Goal: Transaction & Acquisition: Book appointment/travel/reservation

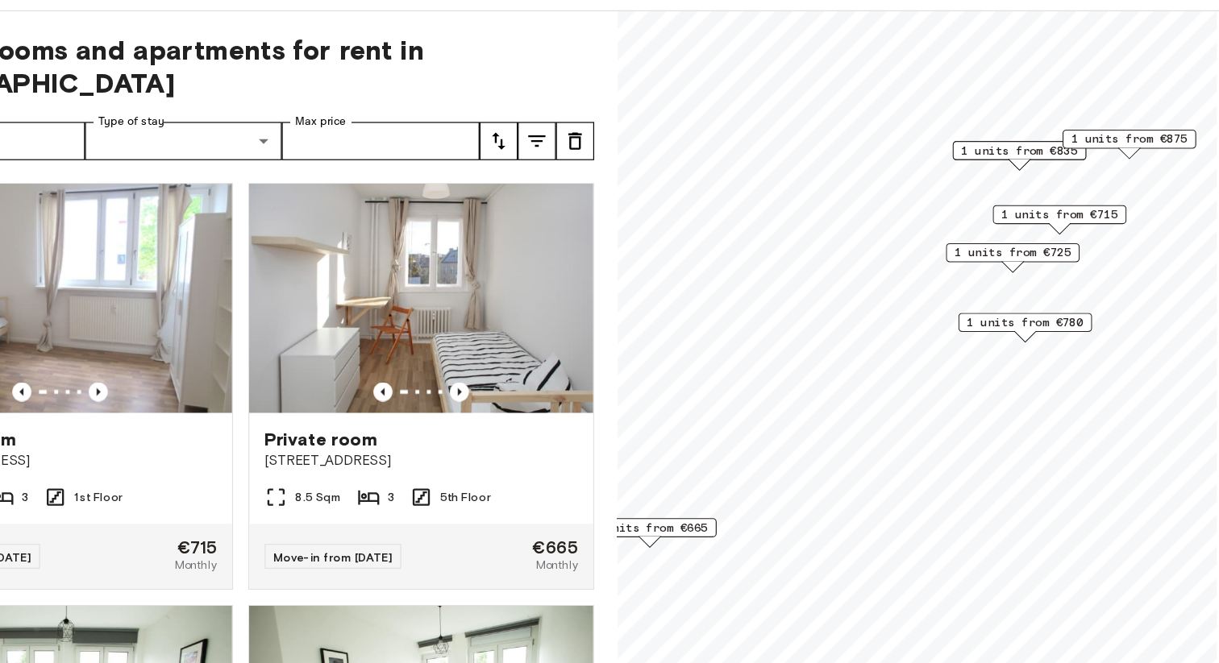
click at [1042, 343] on span "1 units from €780" at bounding box center [1008, 341] width 98 height 15
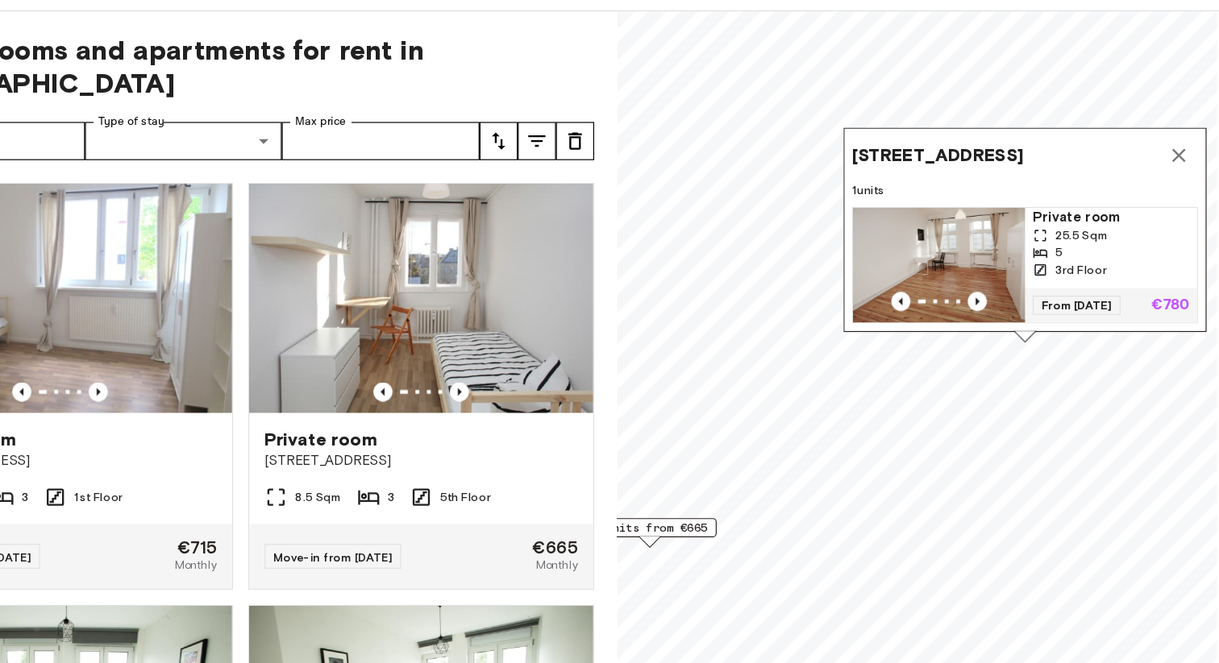
click at [1033, 254] on span "Private room" at bounding box center [1081, 252] width 132 height 16
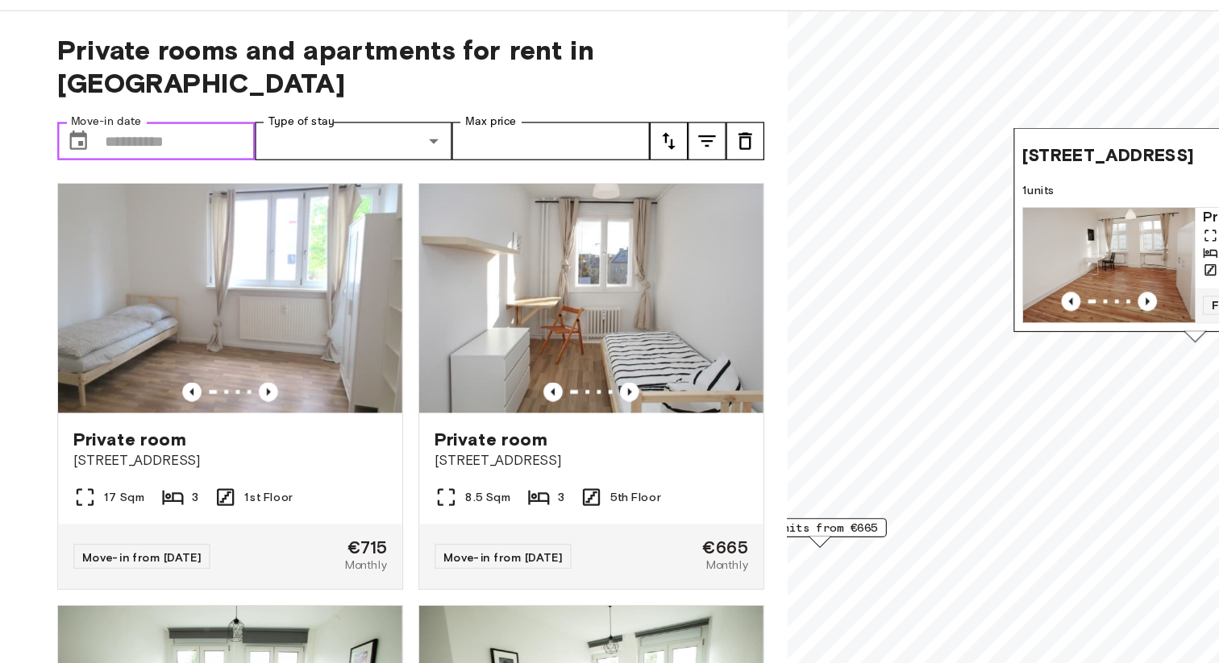
click at [141, 172] on input "Move-in date" at bounding box center [152, 188] width 127 height 32
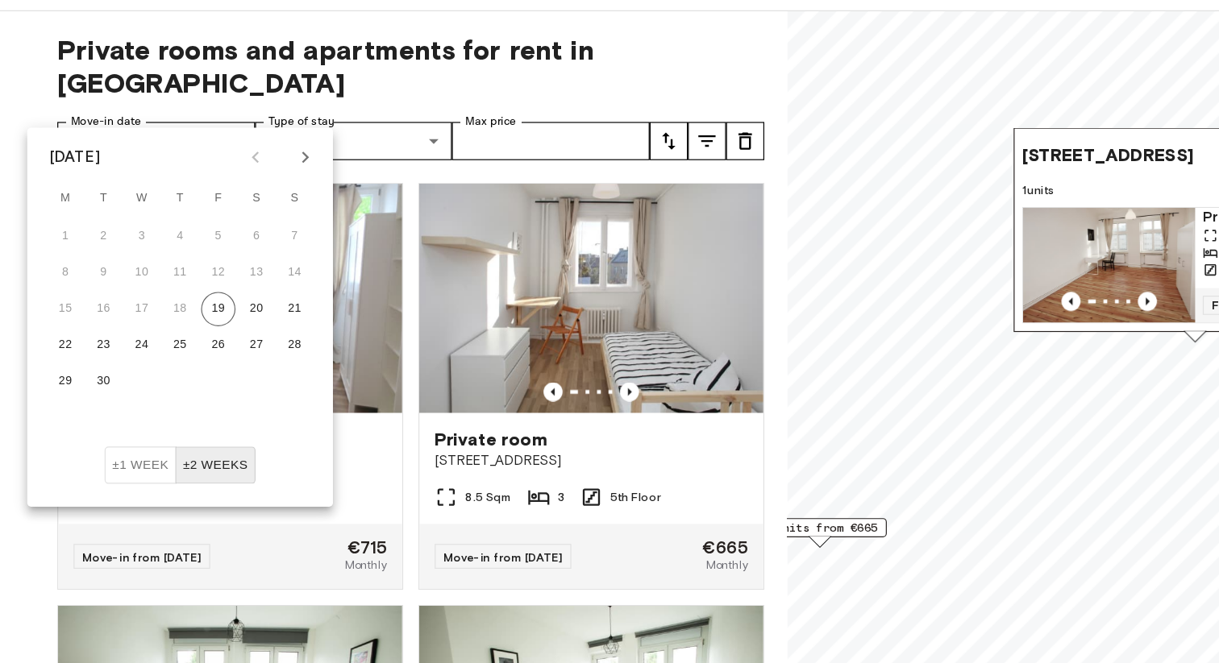
click at [256, 202] on icon "Next month" at bounding box center [257, 201] width 19 height 19
click at [120, 265] on button "1" at bounding box center [120, 268] width 29 height 29
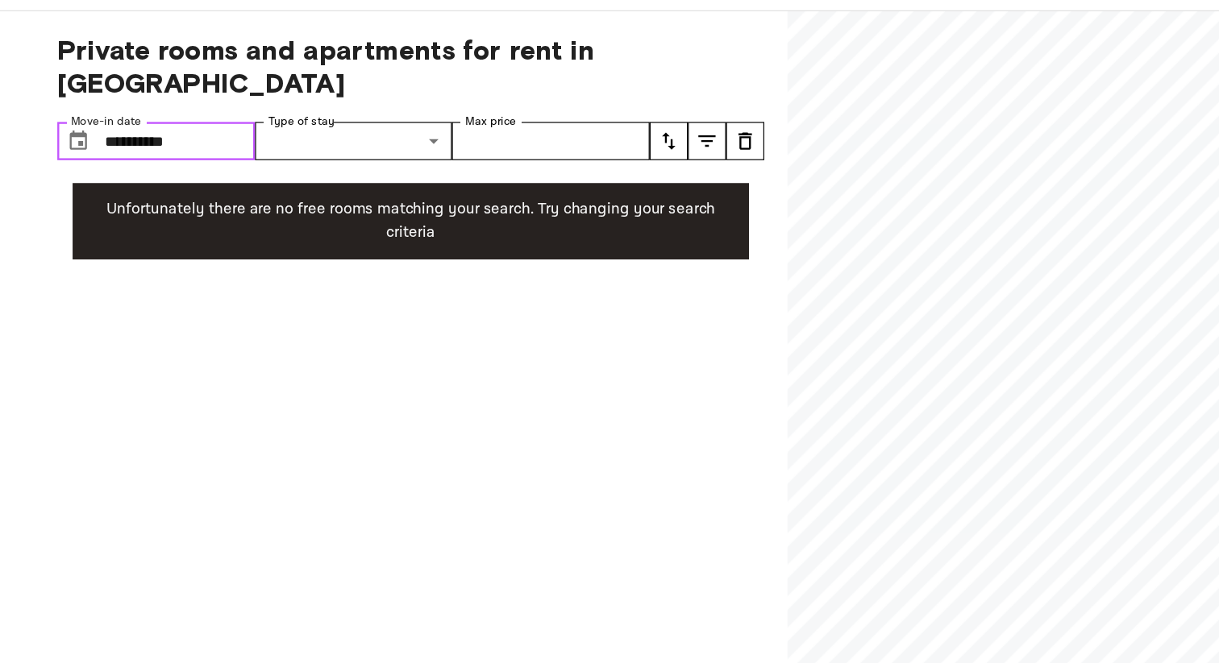
click at [151, 172] on input "**********" at bounding box center [152, 188] width 127 height 32
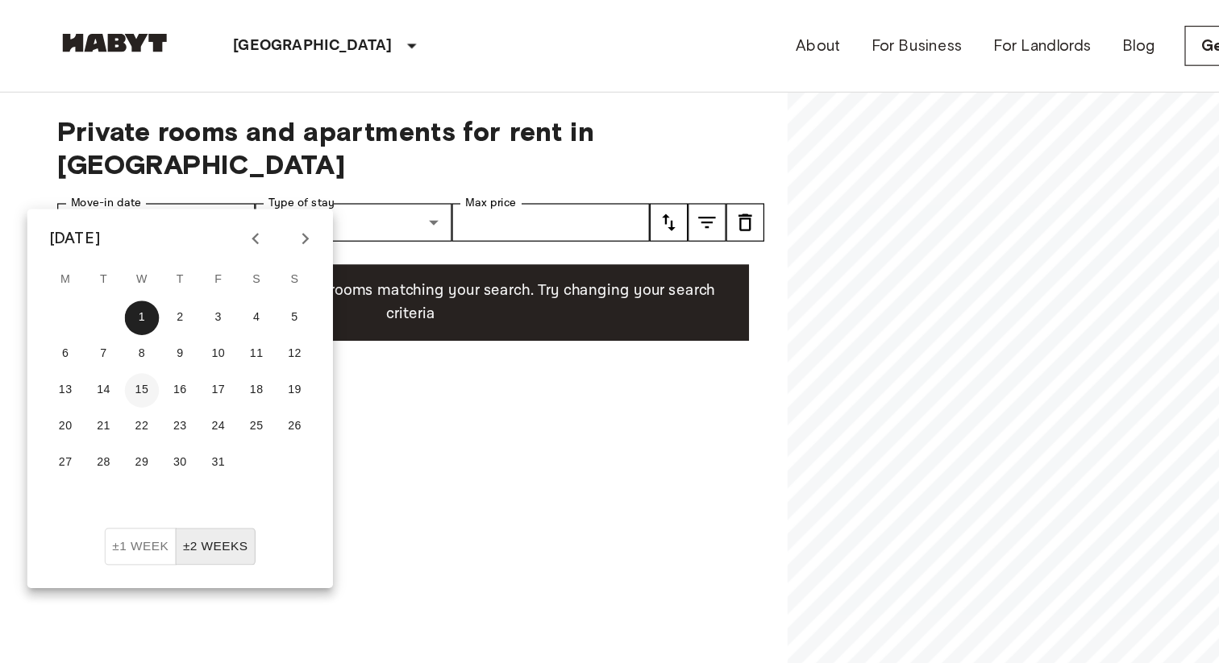
click at [120, 335] on button "15" at bounding box center [120, 329] width 29 height 29
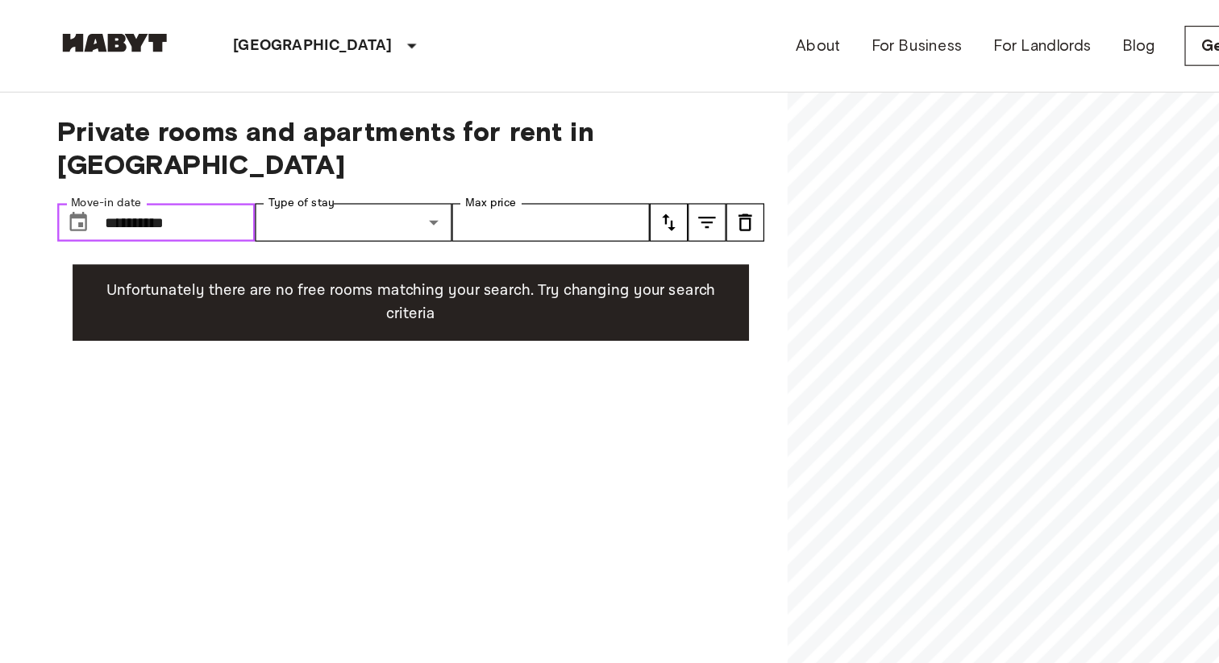
click at [176, 172] on input "**********" at bounding box center [152, 188] width 127 height 32
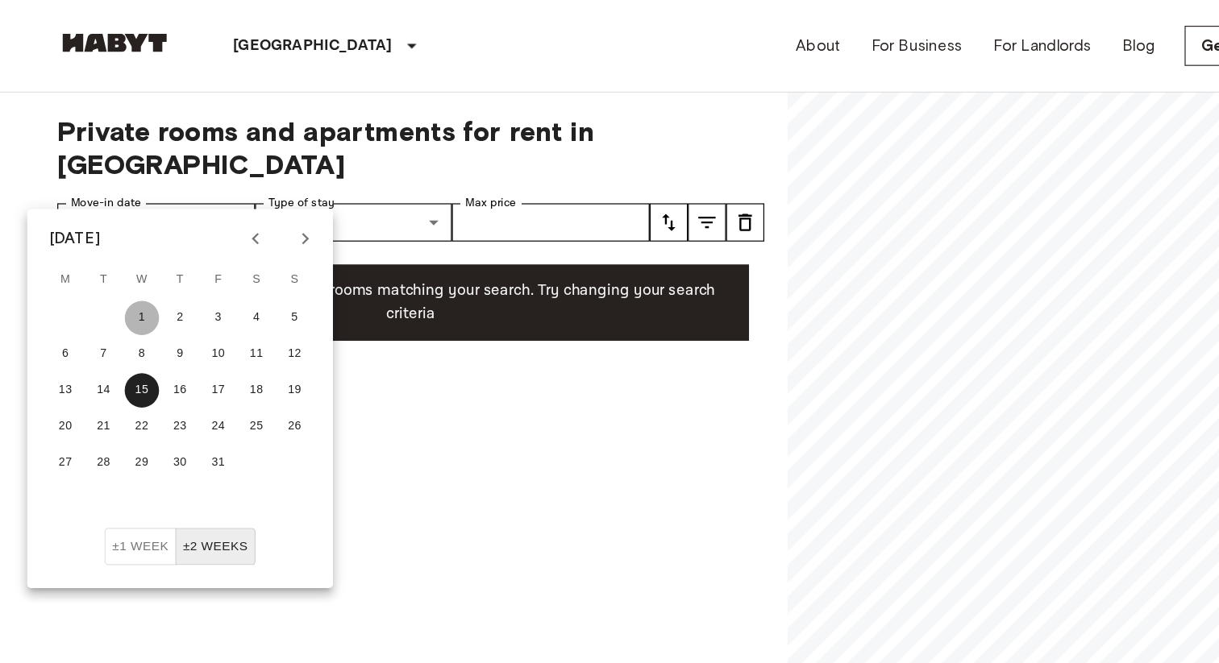
click at [119, 275] on button "1" at bounding box center [120, 268] width 29 height 29
type input "**********"
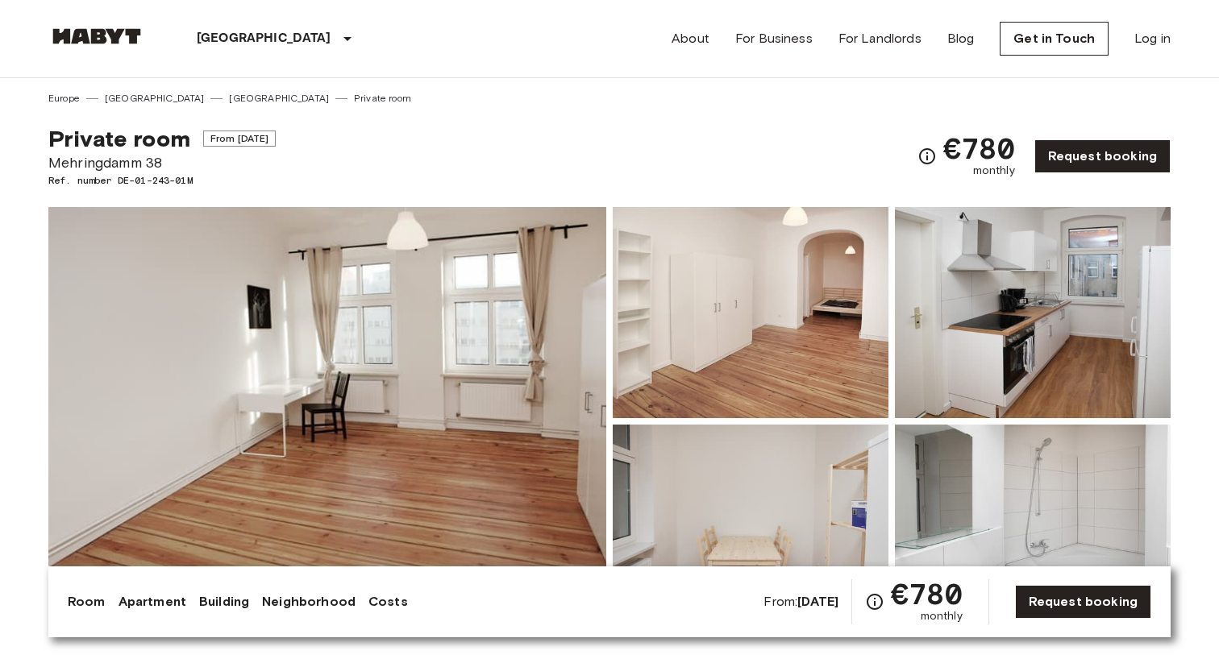
click at [468, 364] on img at bounding box center [327, 421] width 558 height 429
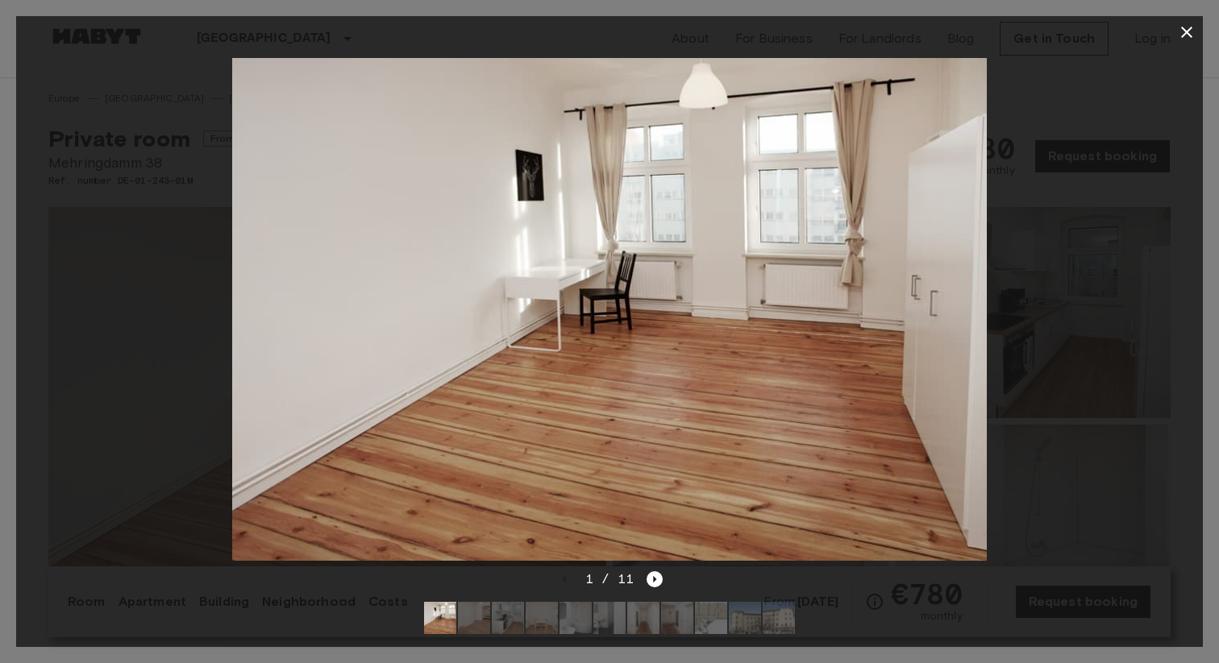
click at [950, 317] on img at bounding box center [609, 309] width 754 height 503
click at [657, 583] on icon "Next image" at bounding box center [654, 579] width 16 height 16
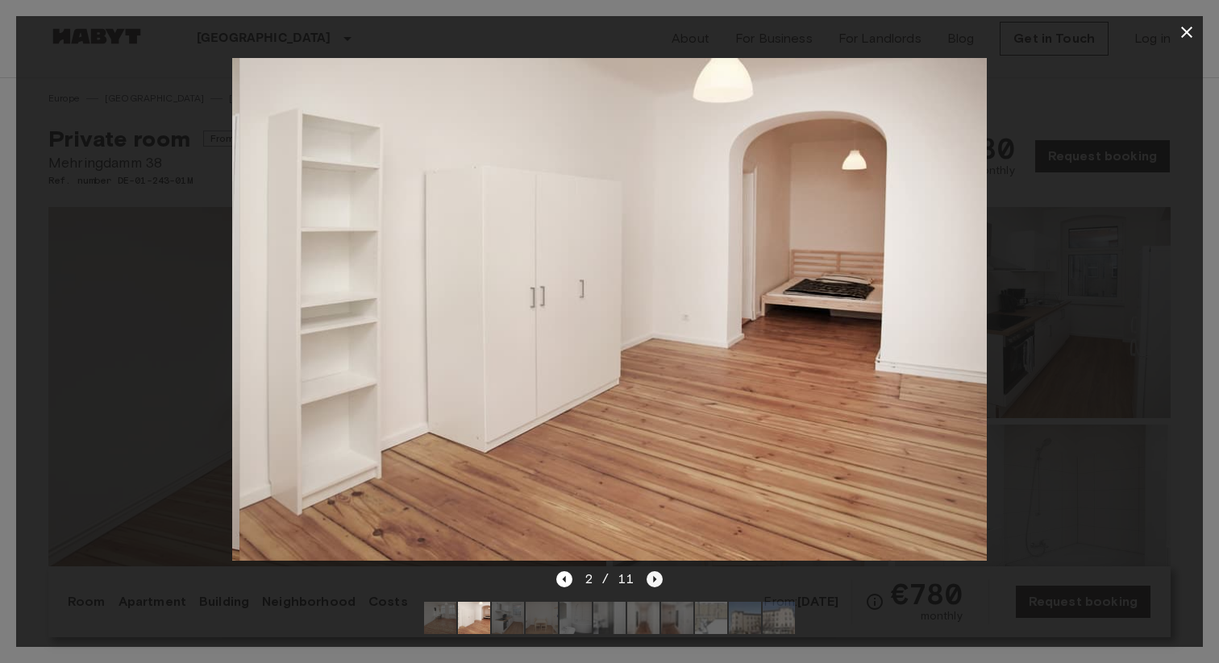
click at [657, 583] on icon "Next image" at bounding box center [654, 579] width 16 height 16
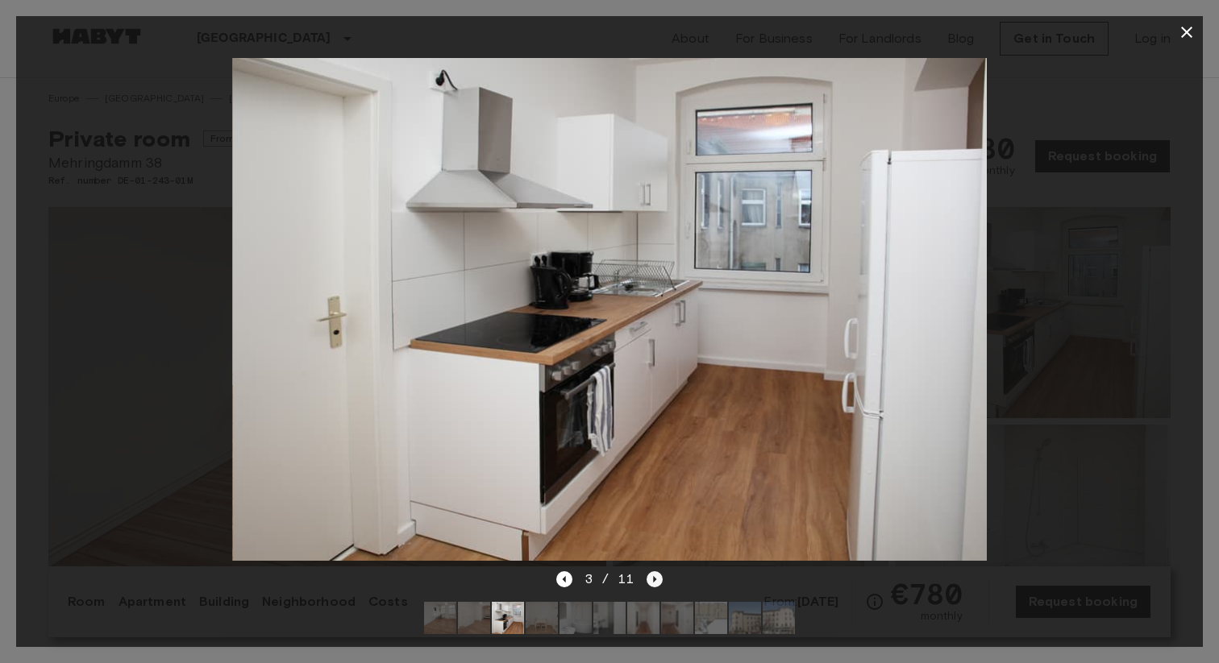
click at [657, 583] on icon "Next image" at bounding box center [654, 579] width 16 height 16
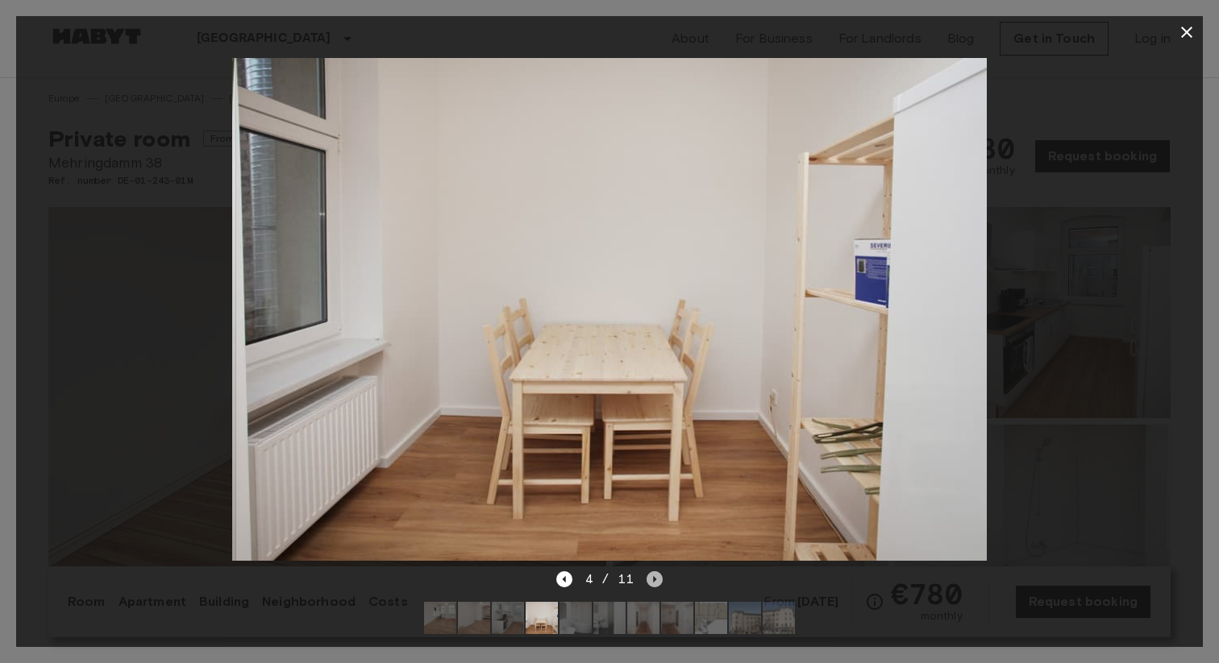
click at [657, 583] on icon "Next image" at bounding box center [654, 579] width 16 height 16
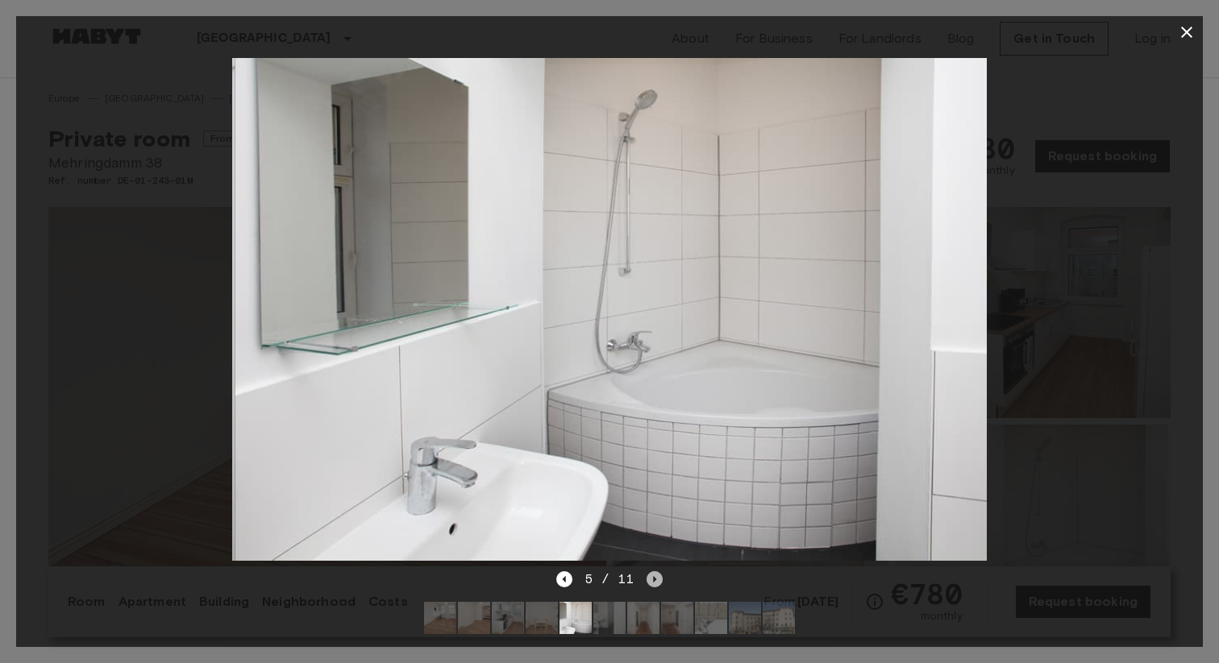
click at [657, 583] on icon "Next image" at bounding box center [654, 579] width 16 height 16
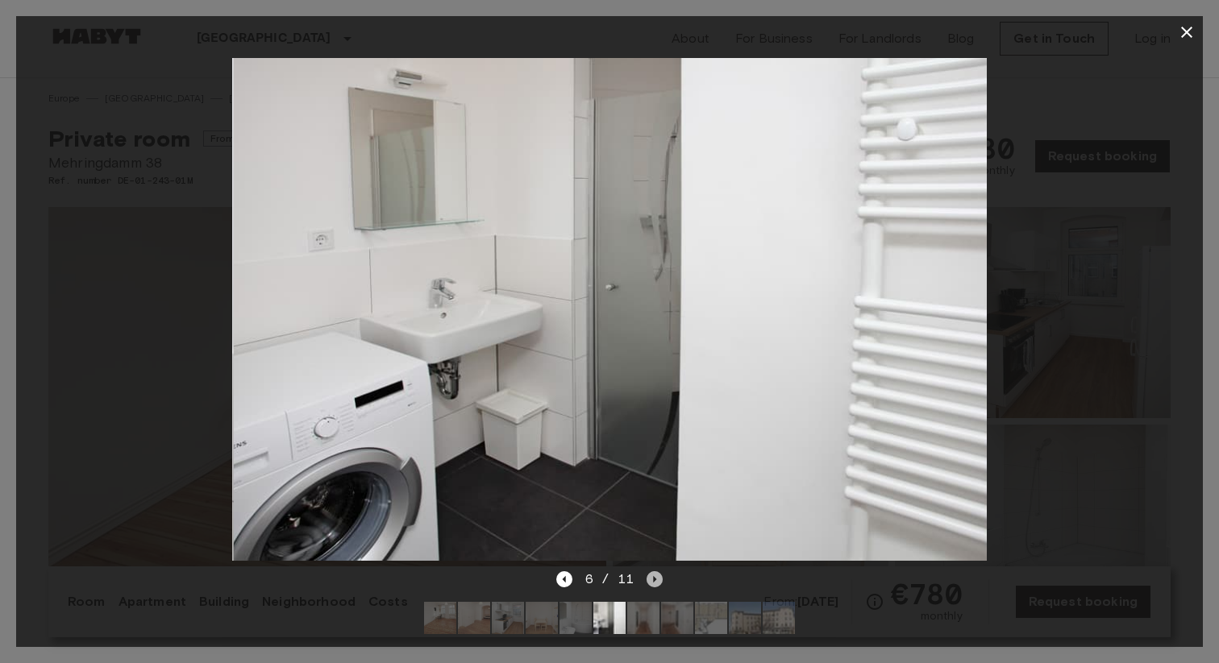
click at [657, 583] on icon "Next image" at bounding box center [654, 579] width 16 height 16
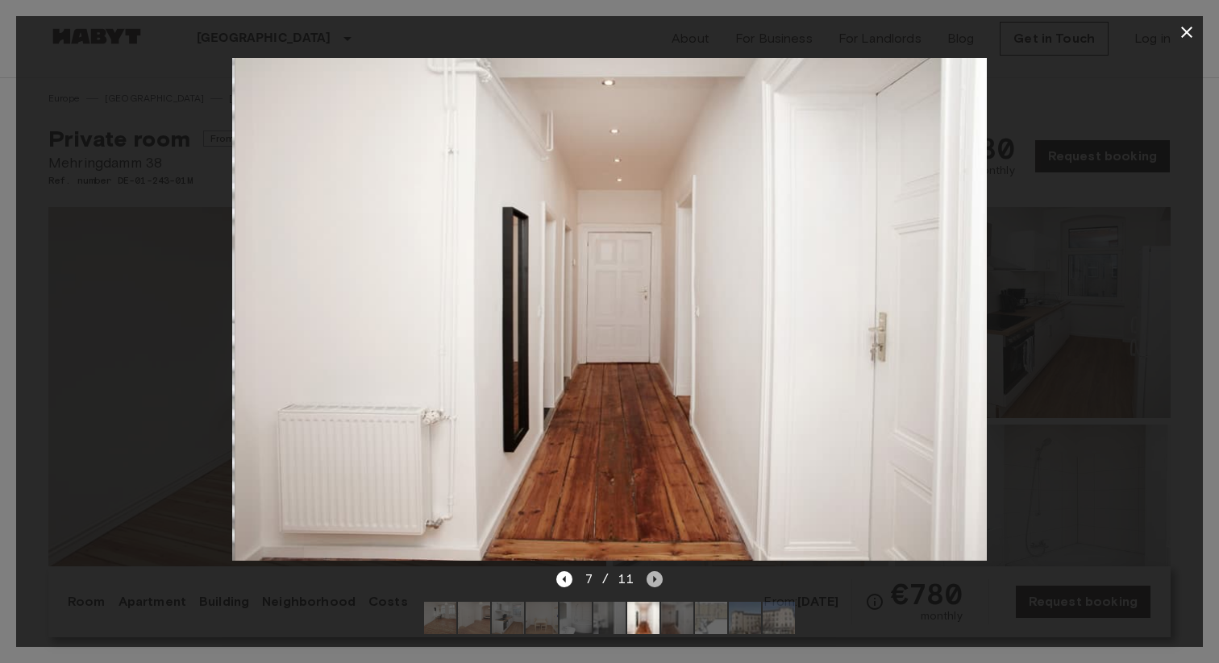
click at [657, 583] on icon "Next image" at bounding box center [654, 579] width 16 height 16
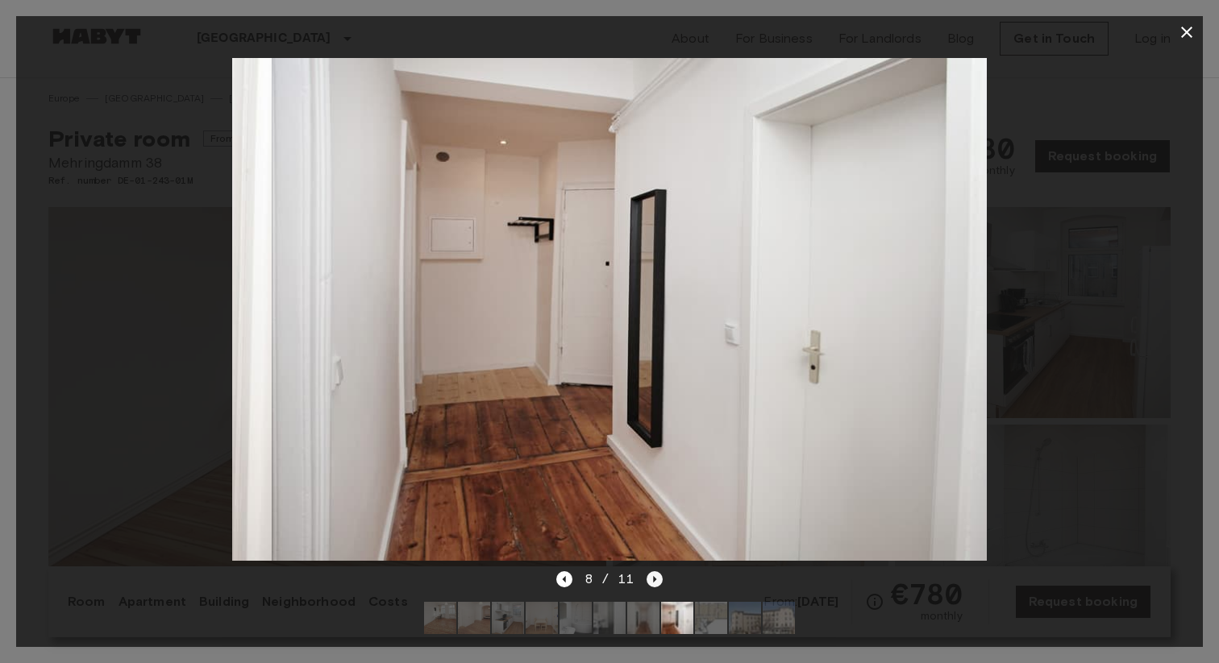
click at [657, 583] on icon "Next image" at bounding box center [654, 579] width 16 height 16
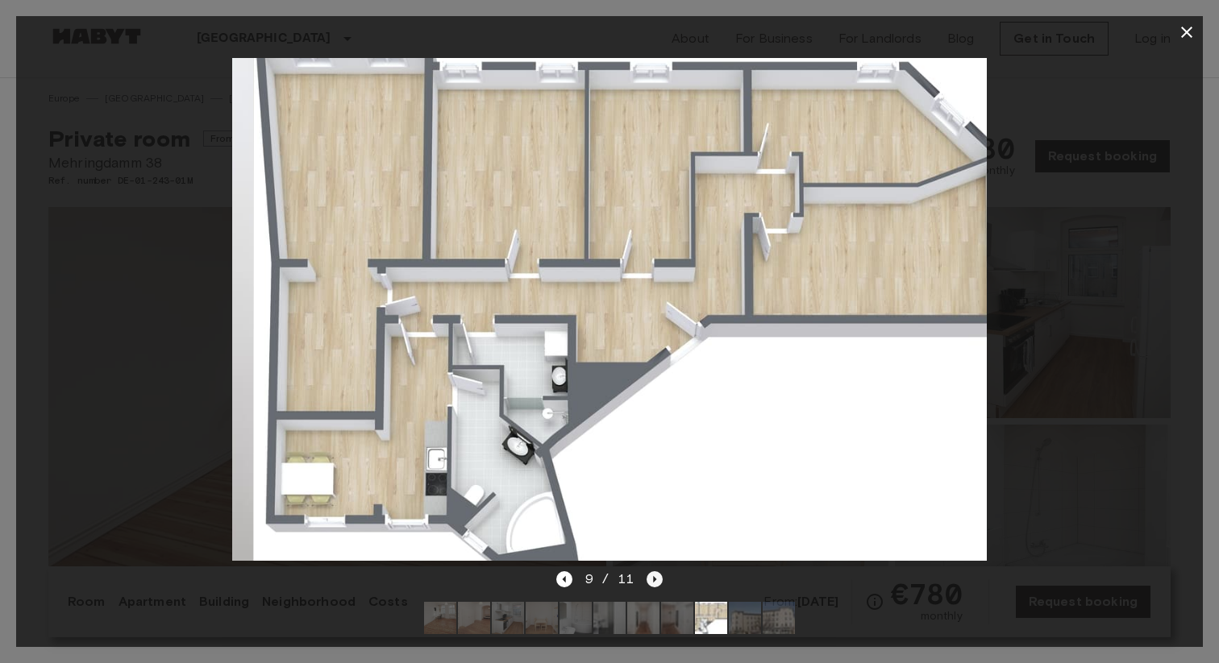
click at [657, 583] on icon "Next image" at bounding box center [654, 579] width 16 height 16
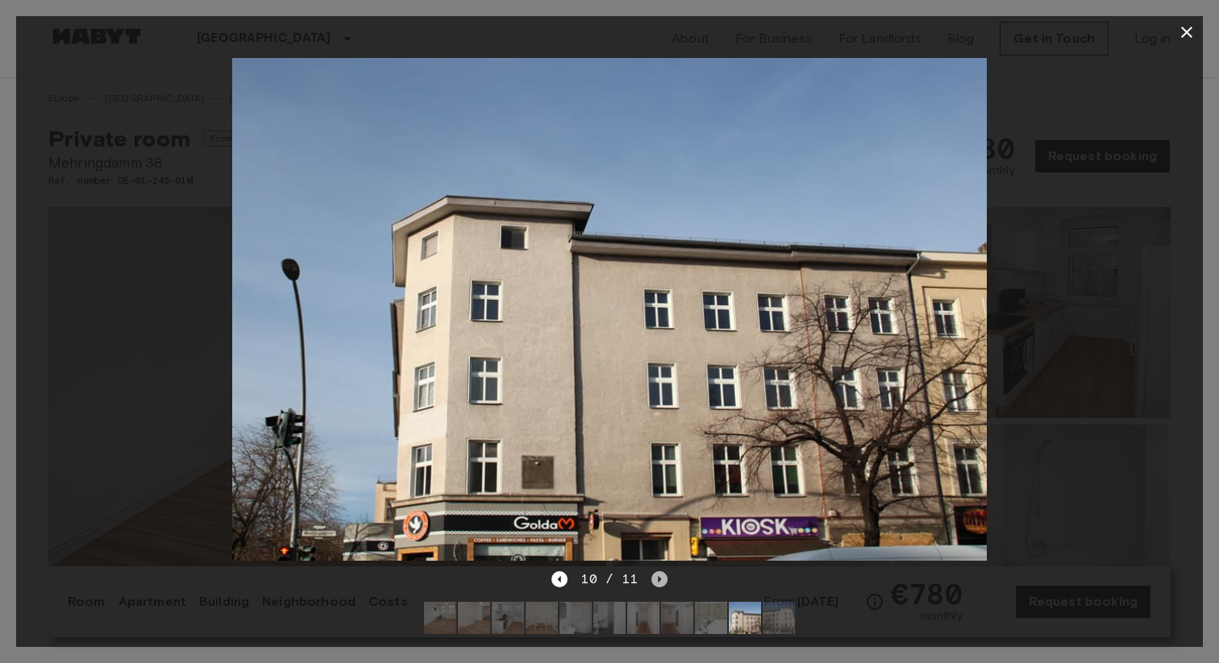
click at [657, 583] on icon "Next image" at bounding box center [659, 579] width 16 height 16
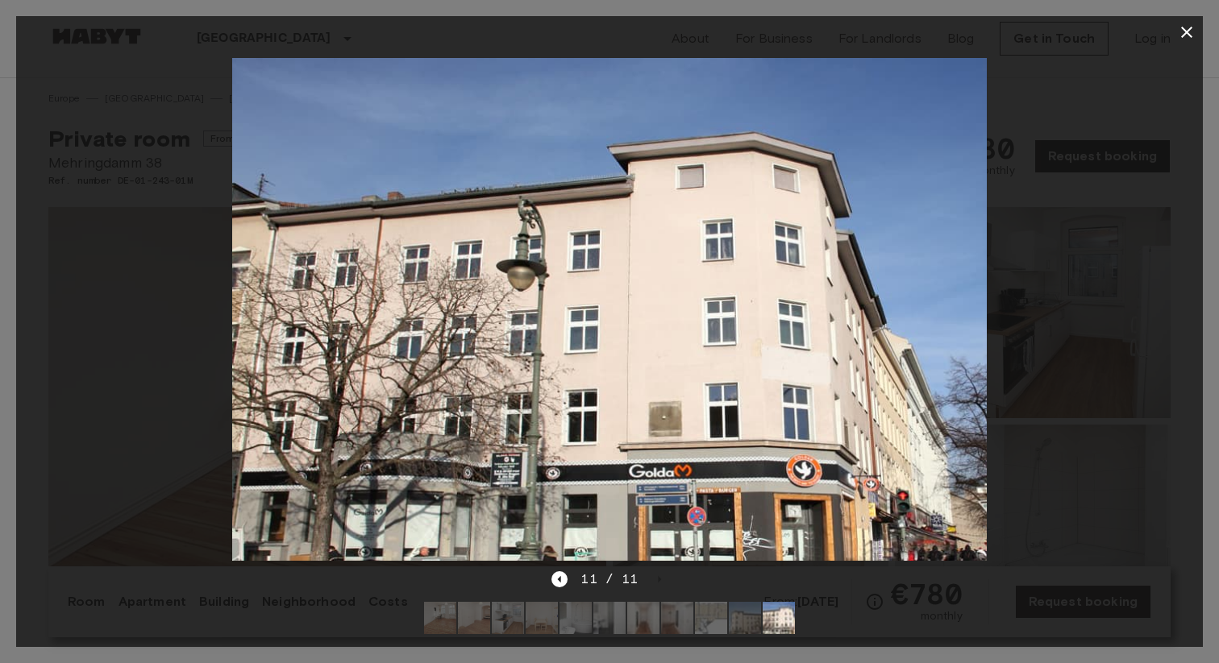
click at [1192, 32] on icon "button" at bounding box center [1186, 32] width 19 height 19
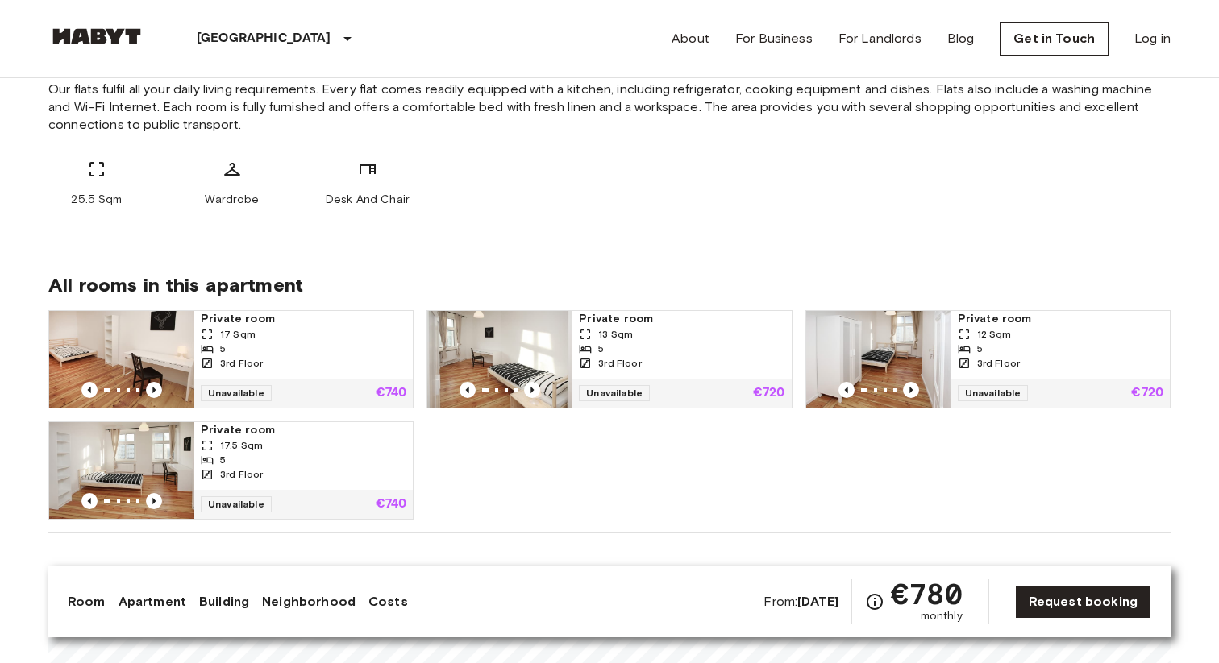
scroll to position [721, 0]
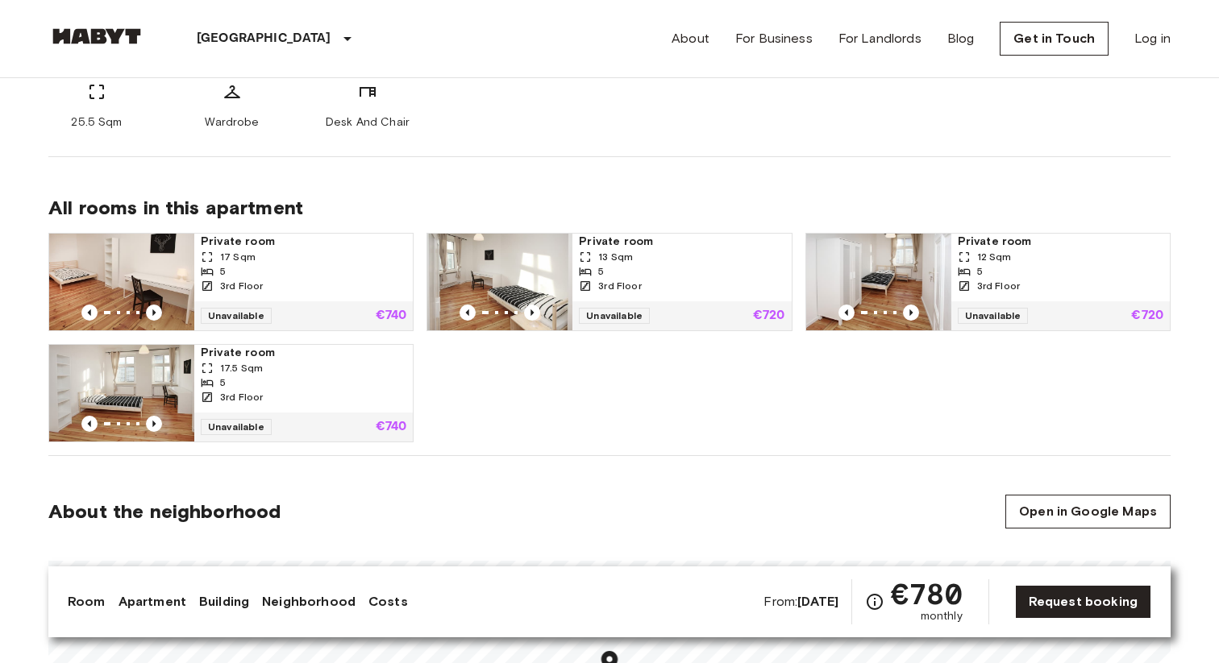
click at [199, 260] on div "Private room 17 Sqm 5 3rd Floor" at bounding box center [303, 268] width 218 height 68
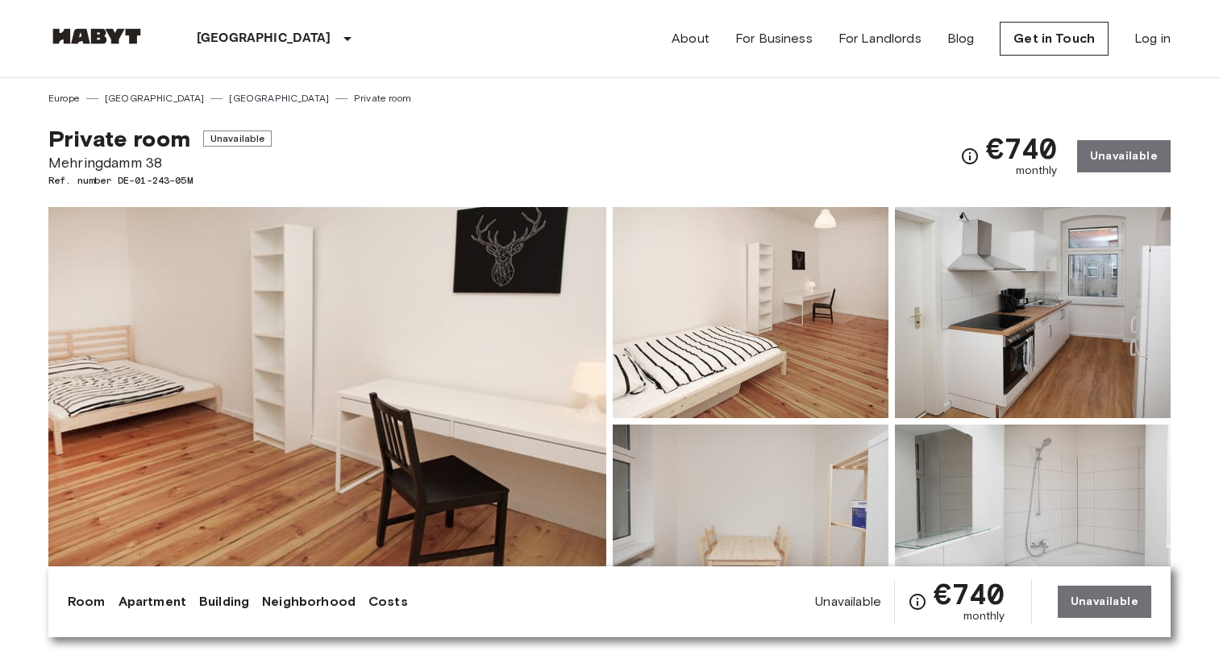
click at [509, 311] on img at bounding box center [327, 421] width 558 height 429
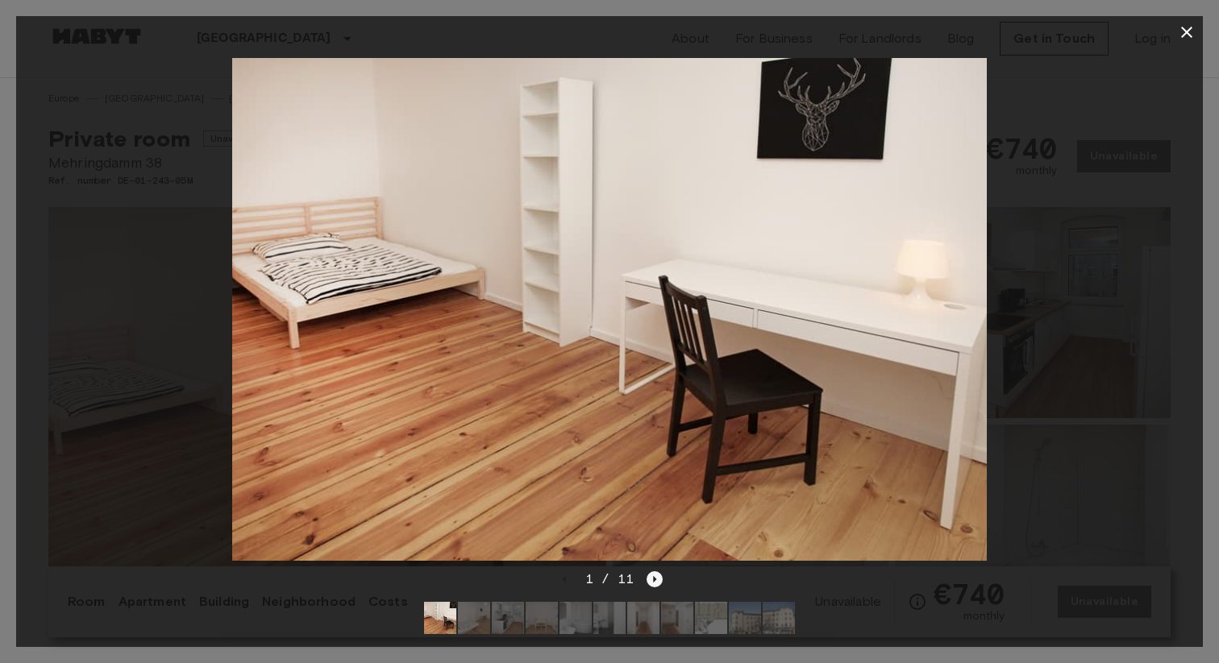
click at [650, 584] on icon "Next image" at bounding box center [654, 579] width 16 height 16
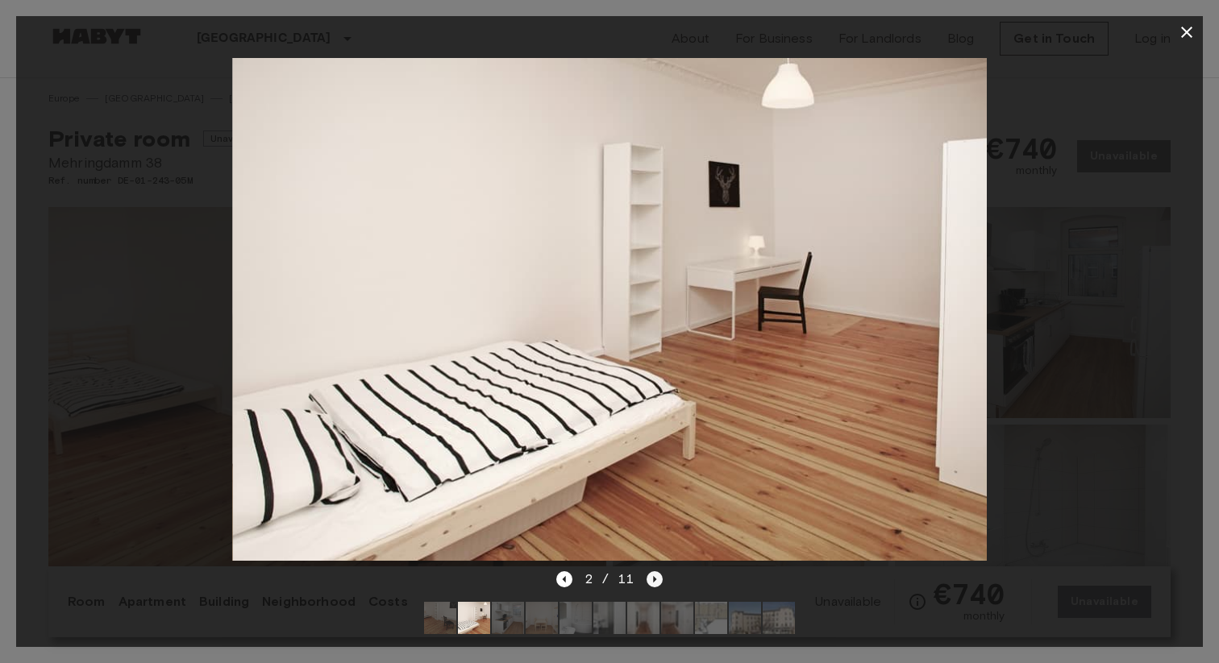
click at [650, 584] on icon "Next image" at bounding box center [654, 579] width 16 height 16
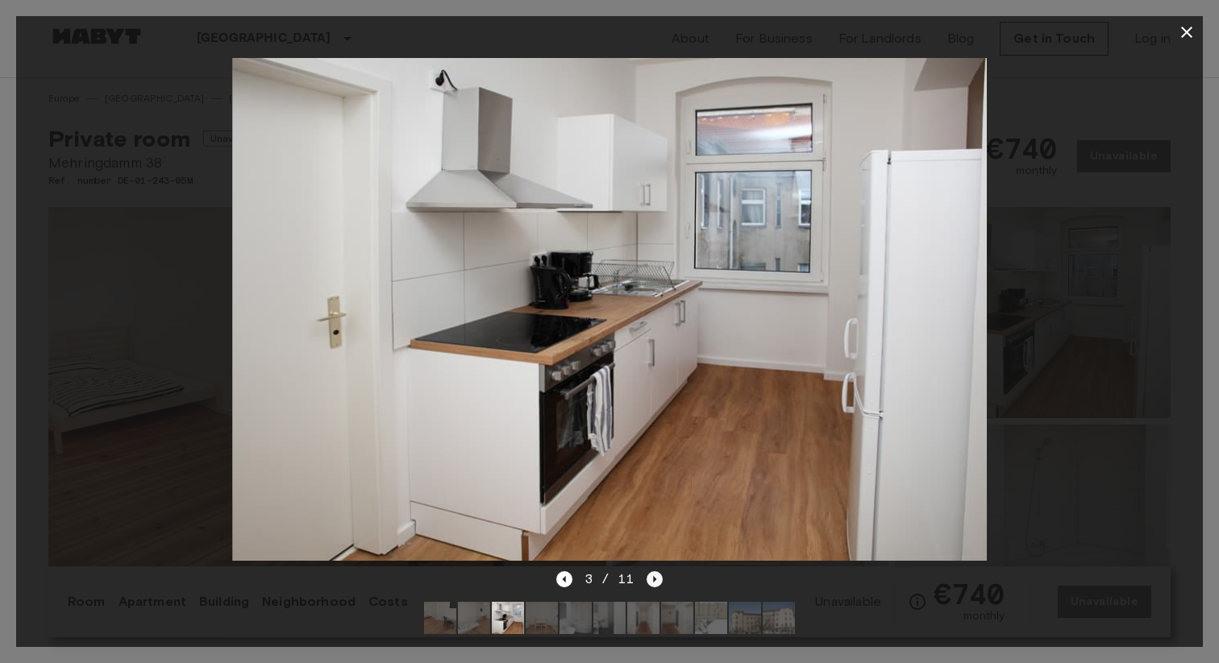
click at [650, 584] on icon "Next image" at bounding box center [654, 579] width 16 height 16
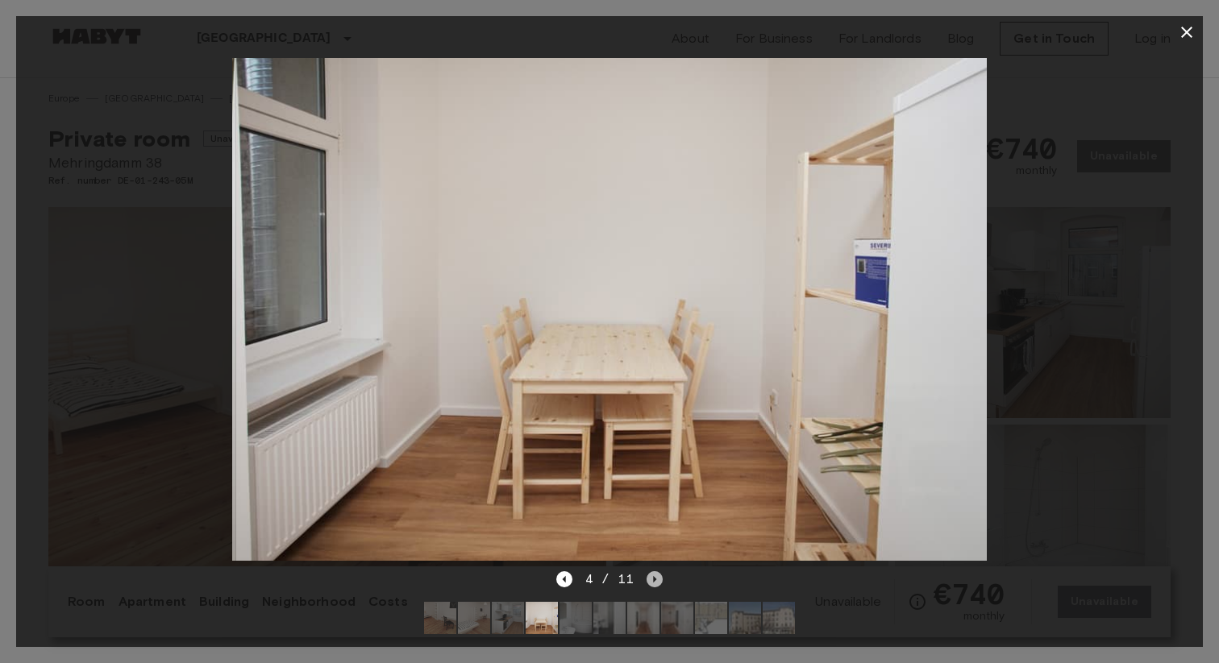
click at [650, 584] on icon "Next image" at bounding box center [654, 579] width 16 height 16
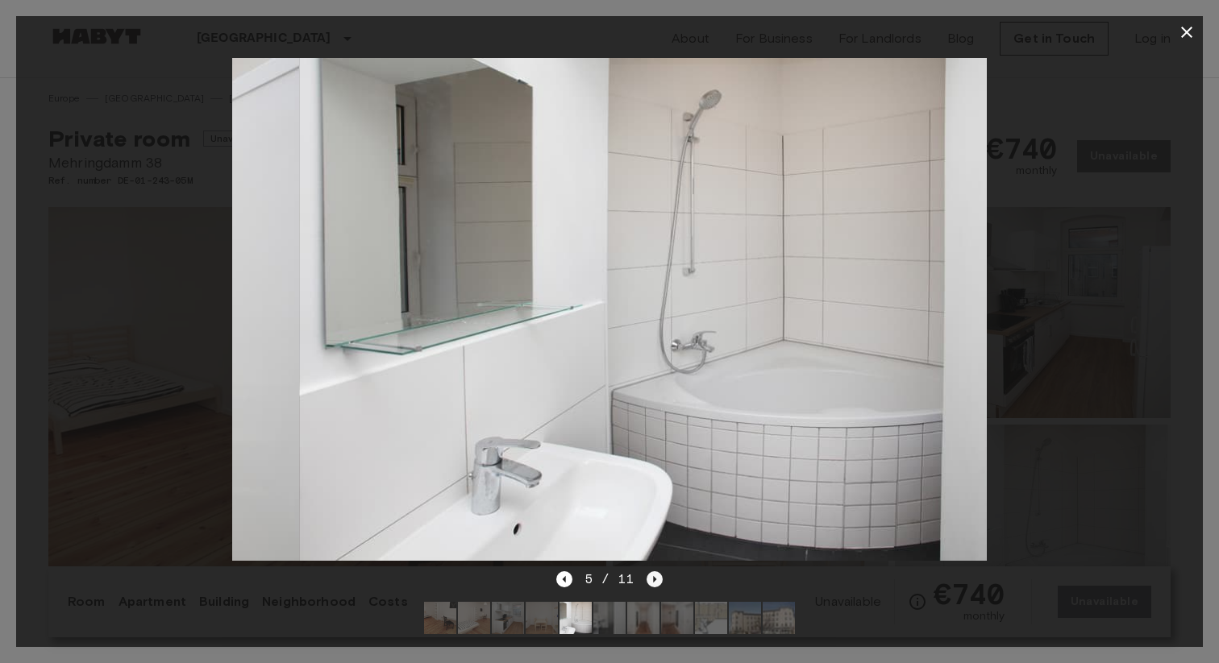
click at [650, 584] on icon "Next image" at bounding box center [654, 579] width 16 height 16
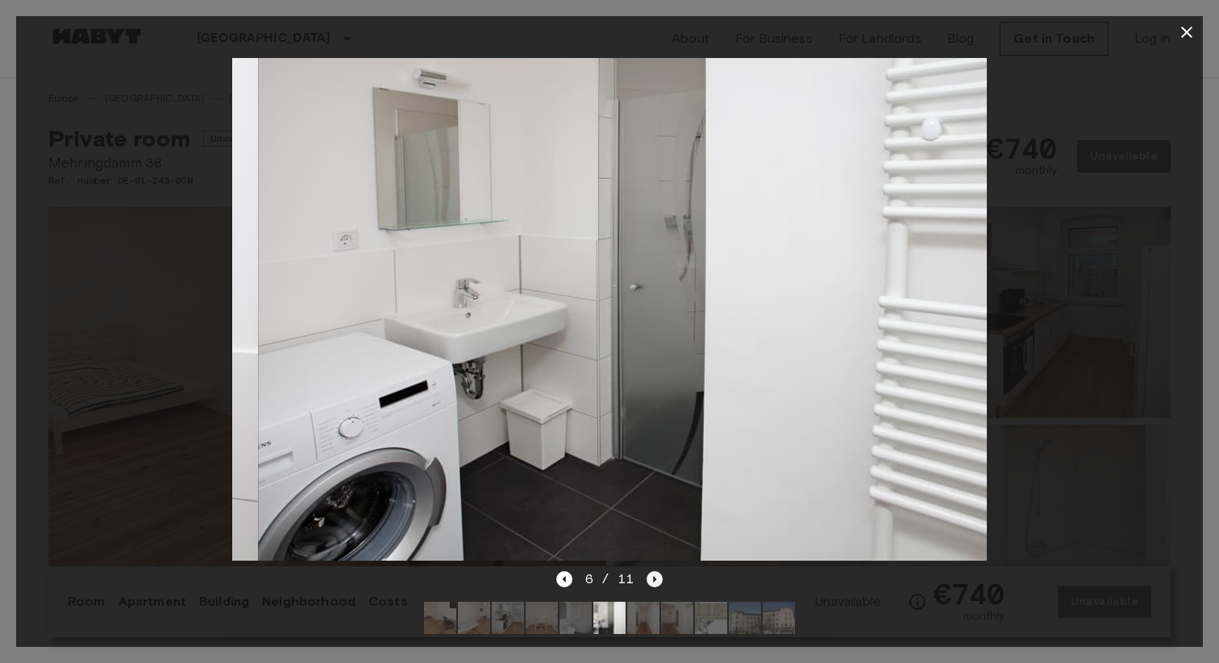
click at [650, 584] on icon "Next image" at bounding box center [654, 579] width 16 height 16
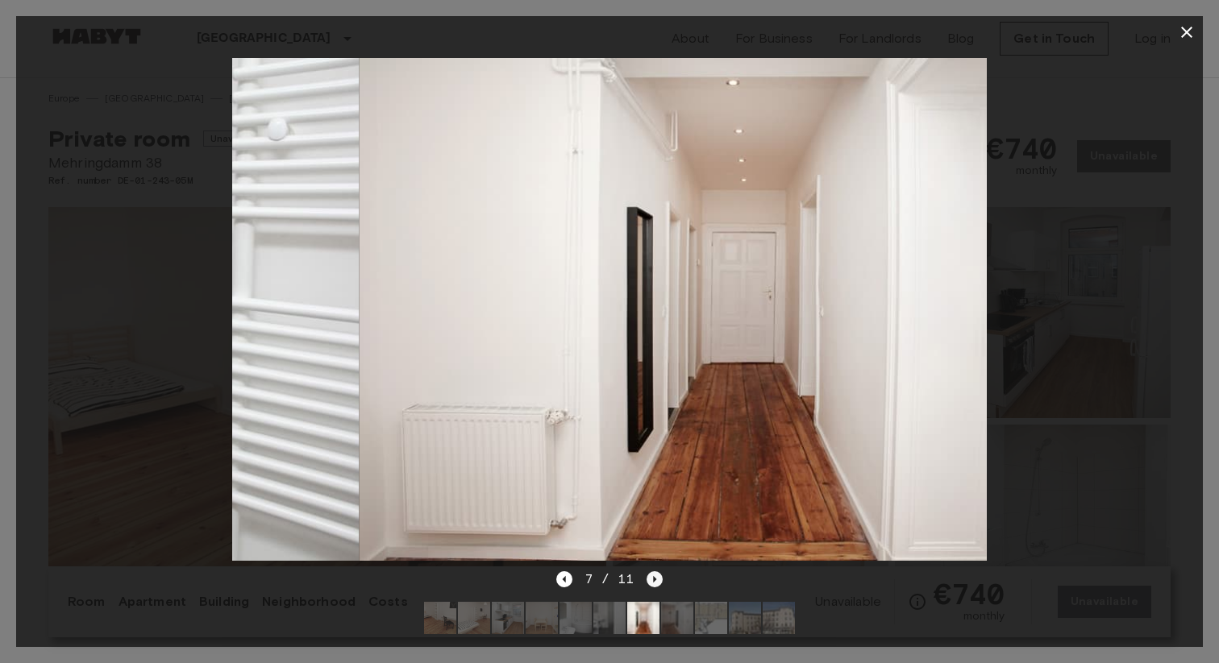
click at [650, 584] on icon "Next image" at bounding box center [654, 579] width 16 height 16
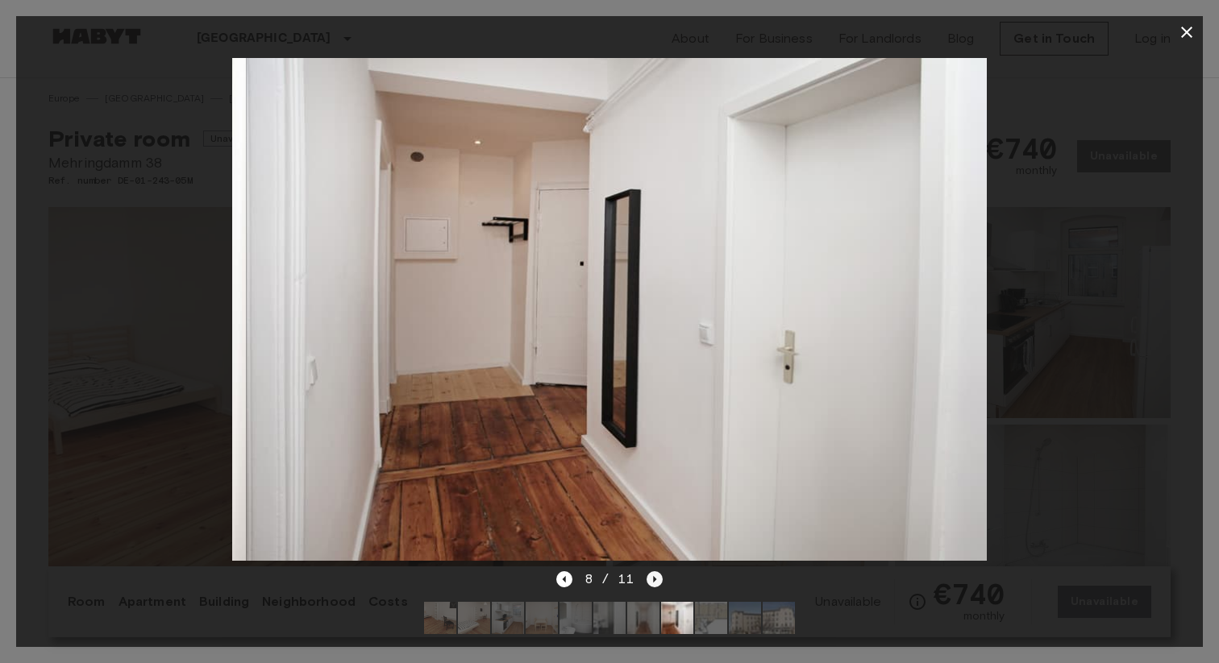
click at [650, 584] on icon "Next image" at bounding box center [654, 579] width 16 height 16
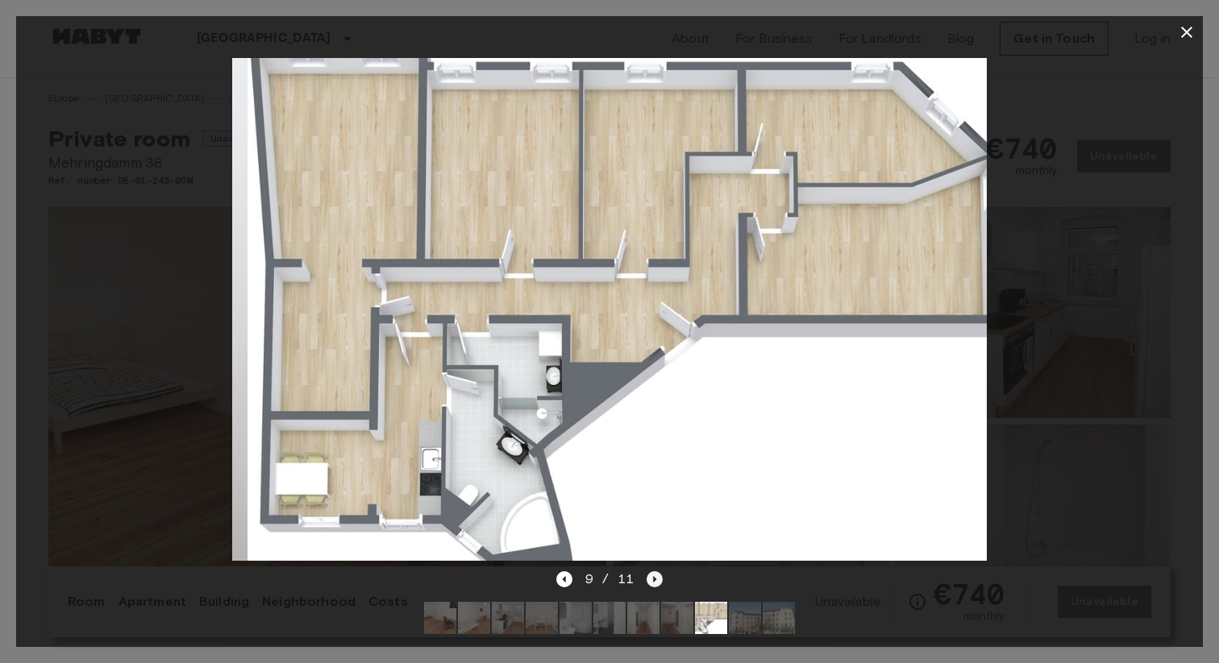
click at [650, 584] on icon "Next image" at bounding box center [654, 579] width 16 height 16
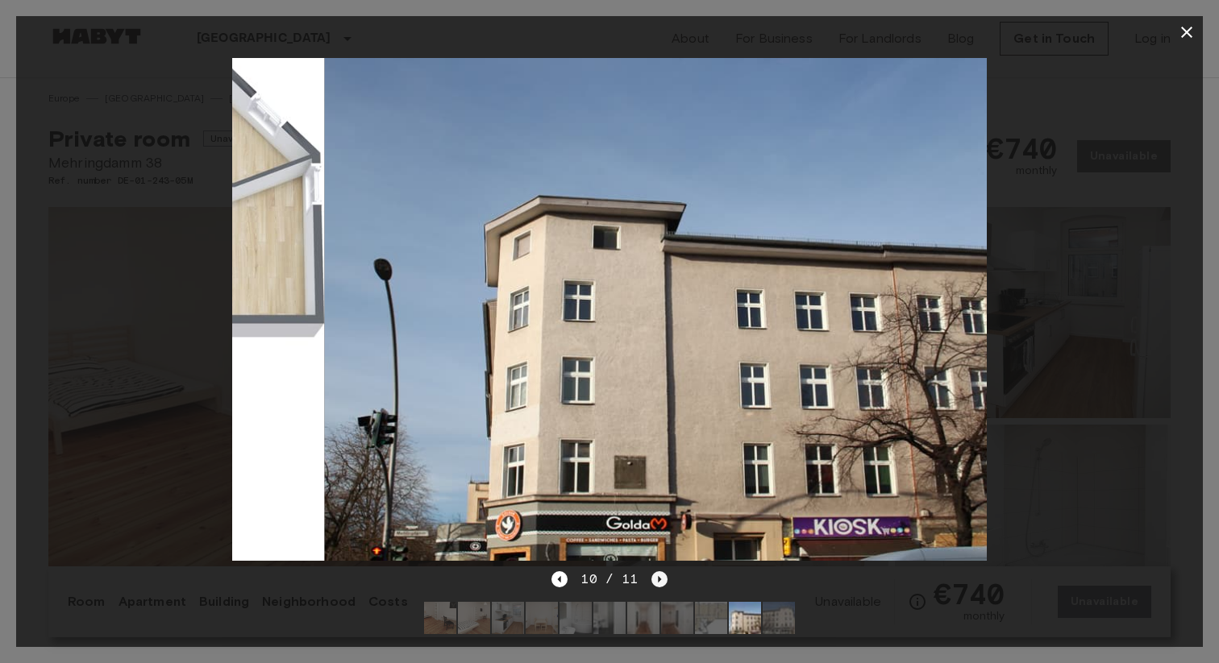
click at [651, 584] on icon "Next image" at bounding box center [659, 579] width 16 height 16
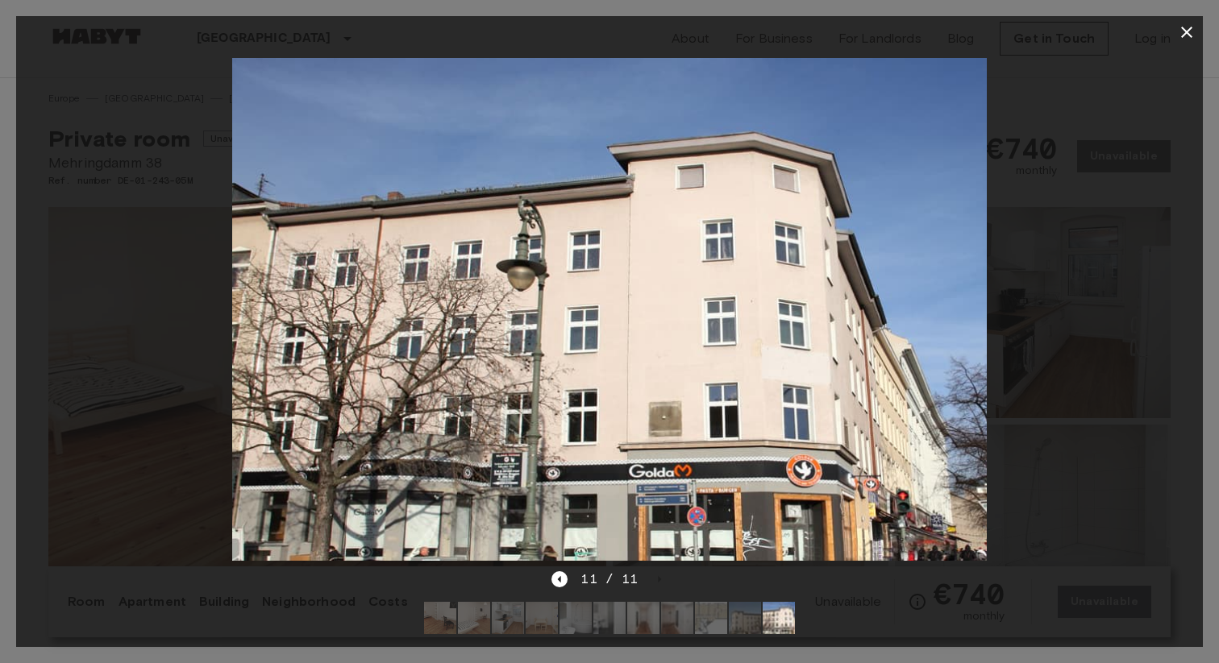
click at [1182, 36] on icon "button" at bounding box center [1186, 32] width 11 height 11
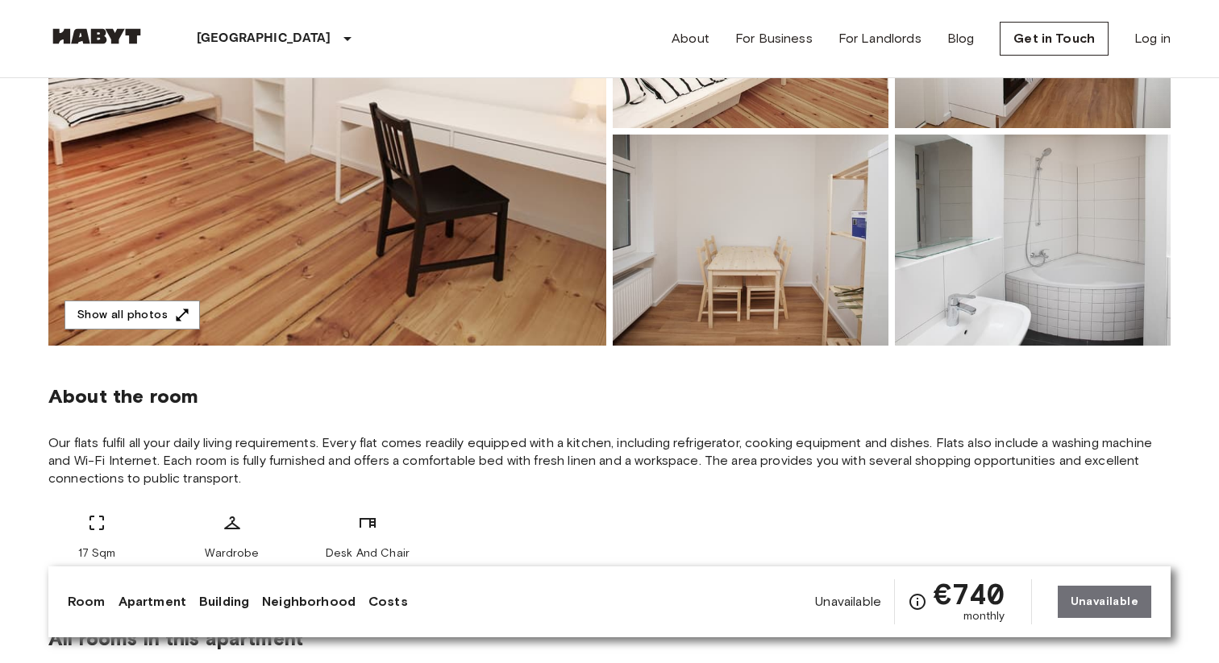
scroll to position [588, 0]
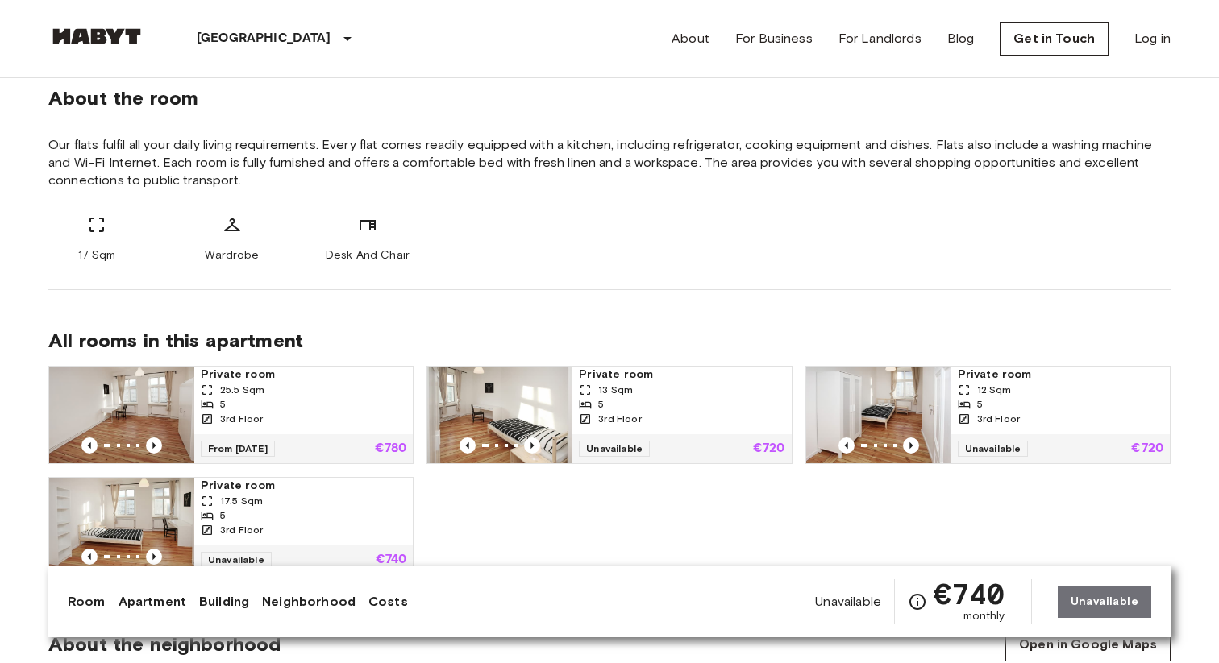
click at [307, 399] on div "5" at bounding box center [304, 404] width 206 height 15
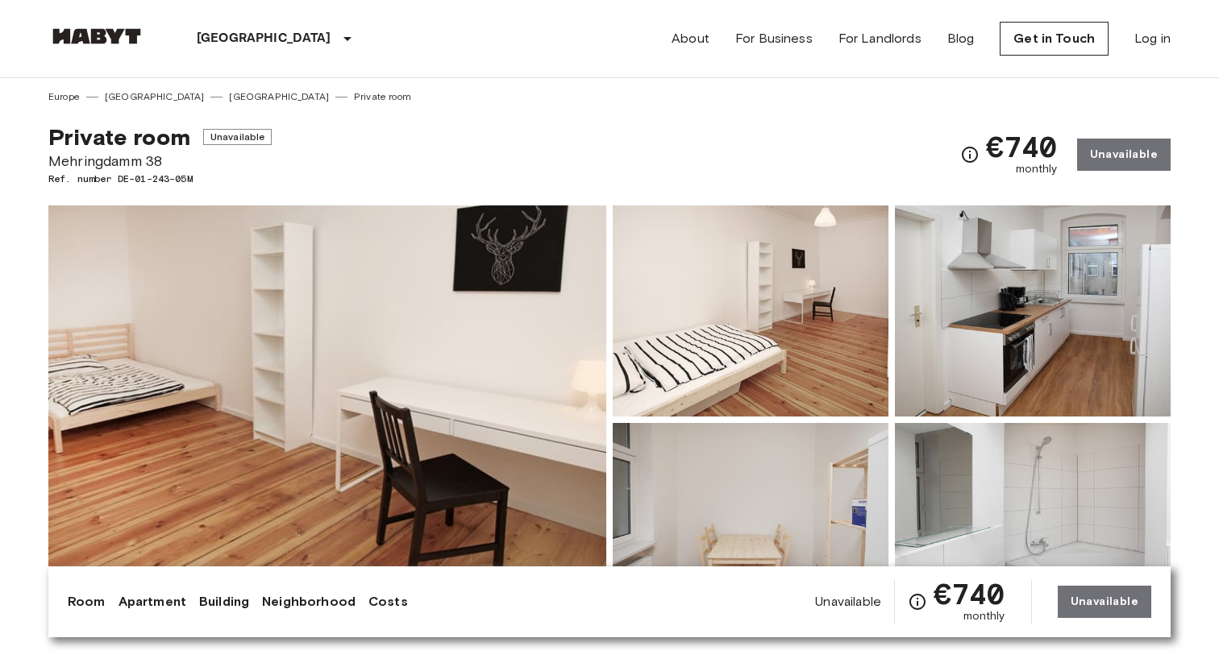
scroll to position [0, 0]
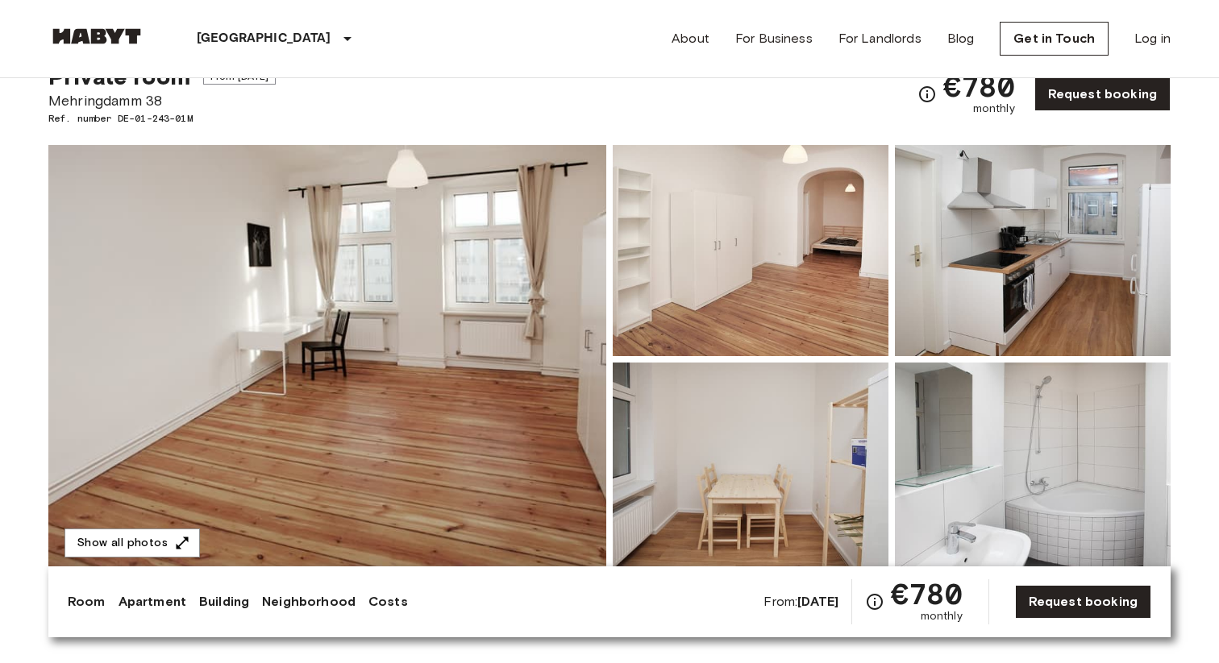
scroll to position [65, 0]
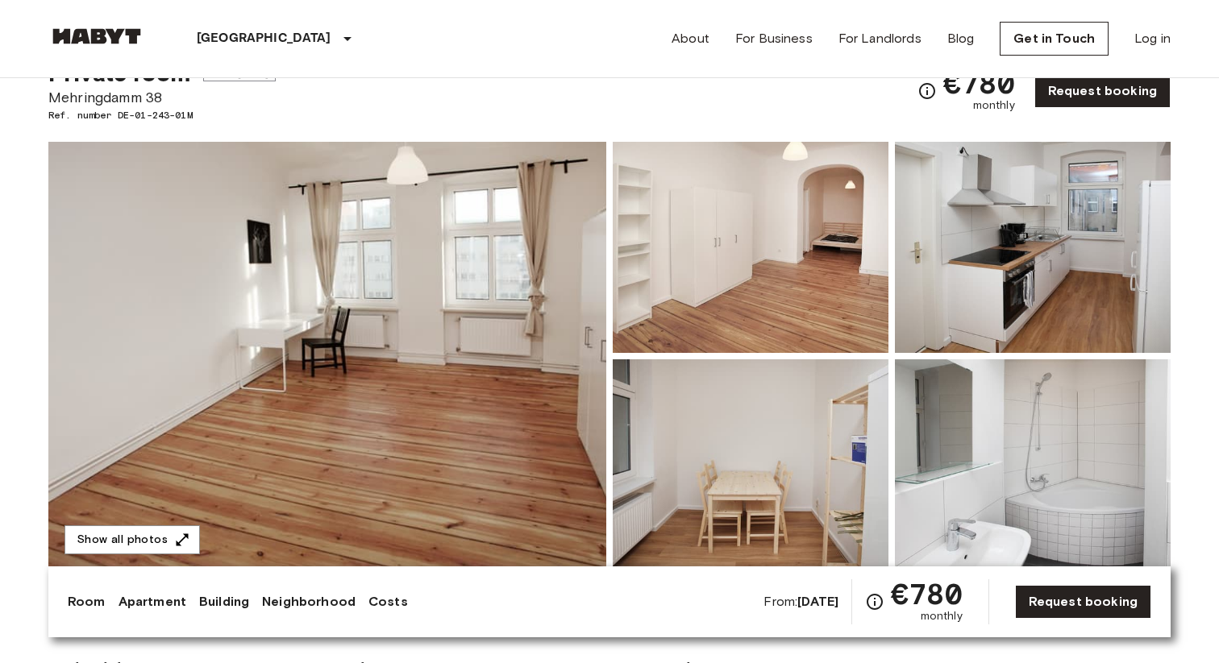
click at [696, 258] on img at bounding box center [751, 247] width 276 height 211
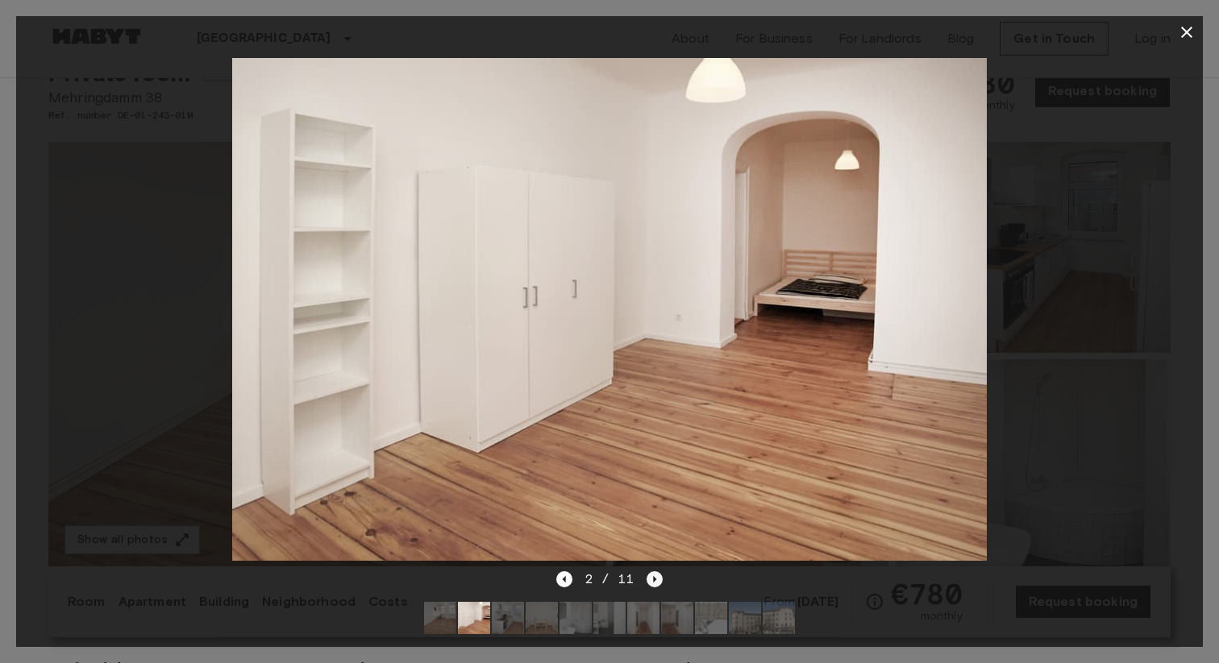
click at [660, 581] on icon "Next image" at bounding box center [654, 579] width 16 height 16
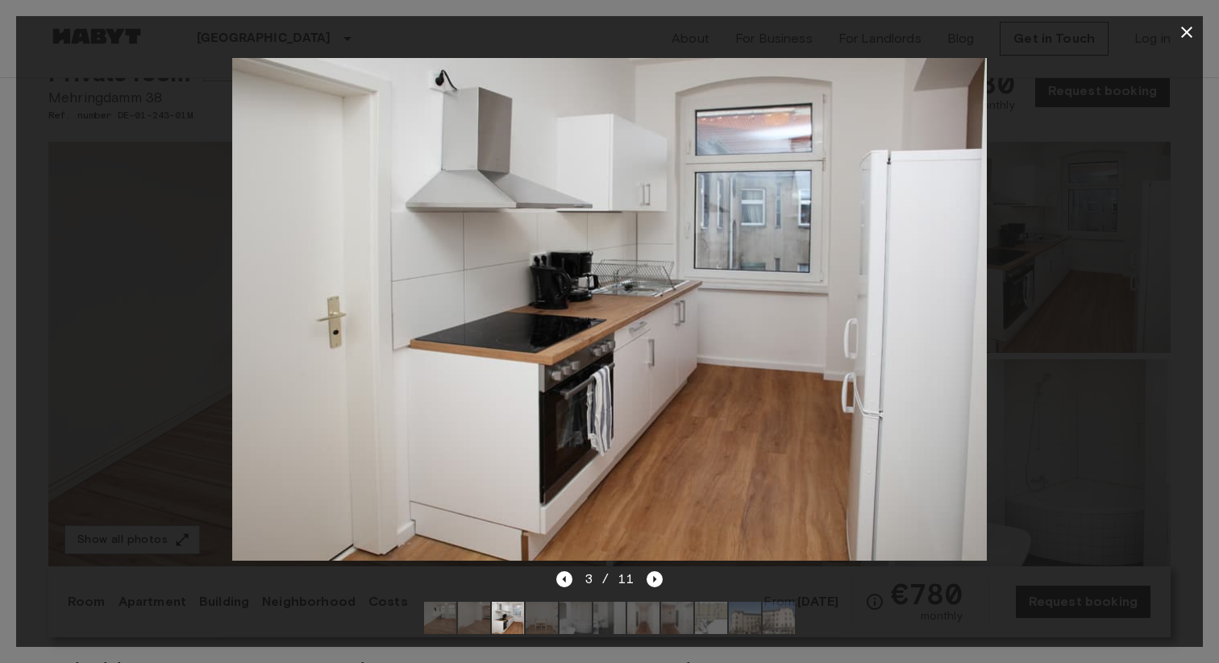
click at [551, 580] on div "3 / 11" at bounding box center [609, 608] width 1186 height 77
click at [559, 580] on icon "Previous image" at bounding box center [564, 579] width 16 height 16
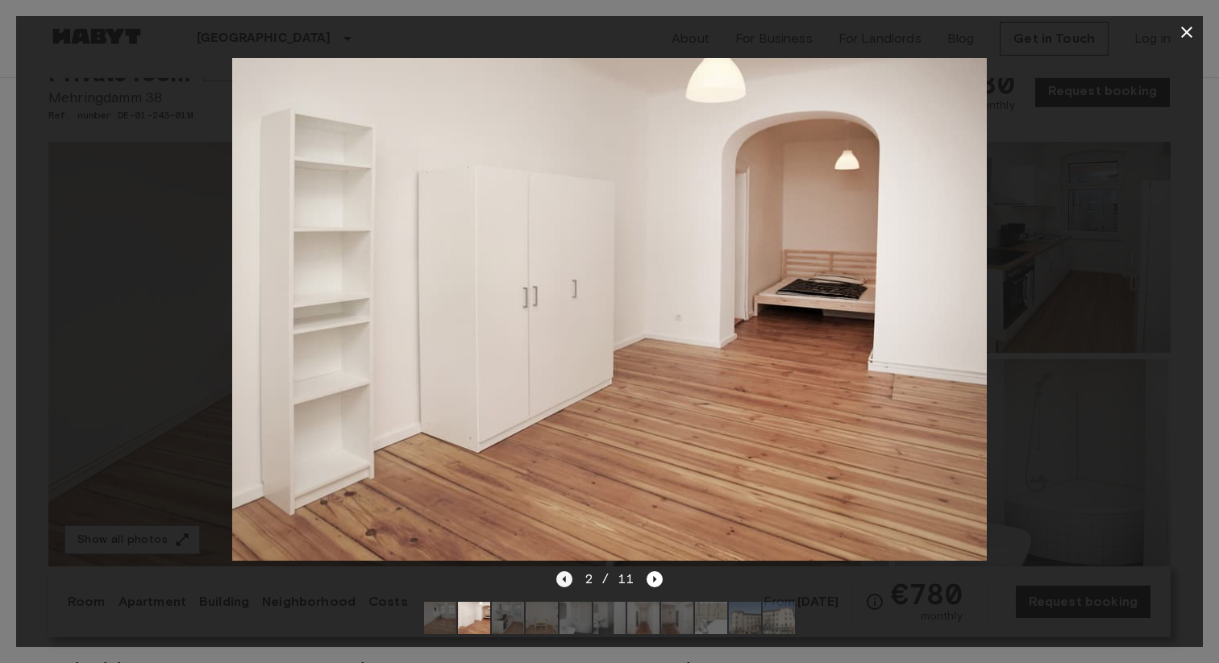
click at [559, 580] on icon "Previous image" at bounding box center [564, 579] width 16 height 16
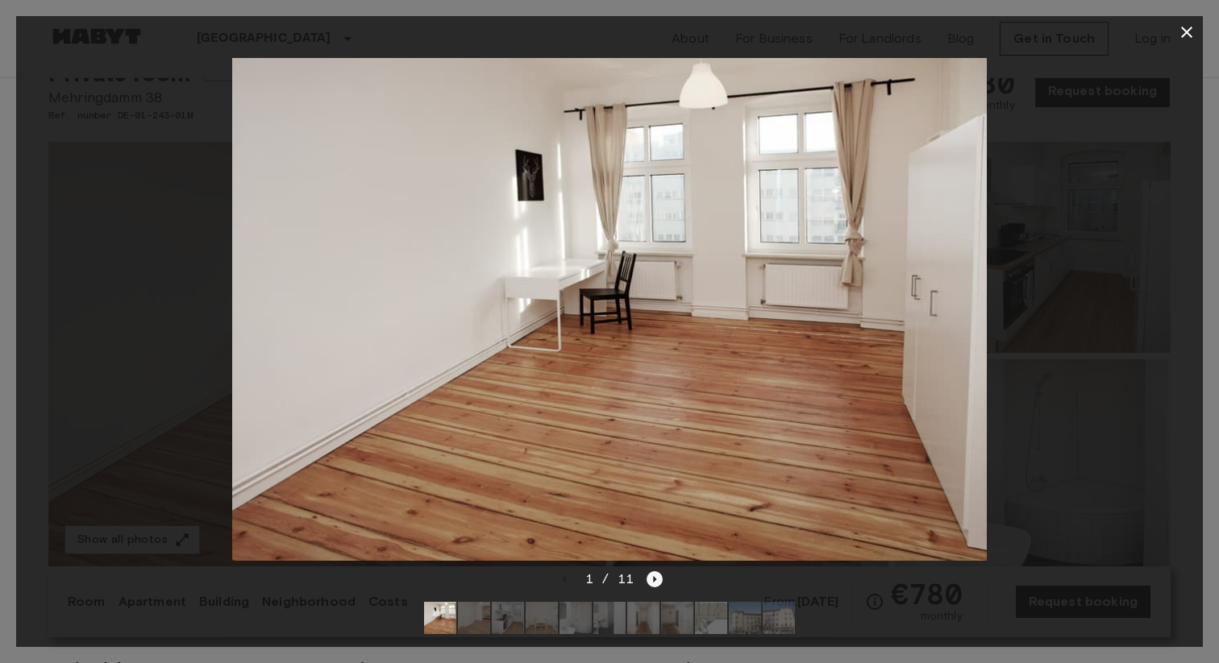
click at [661, 582] on icon "Next image" at bounding box center [654, 579] width 16 height 16
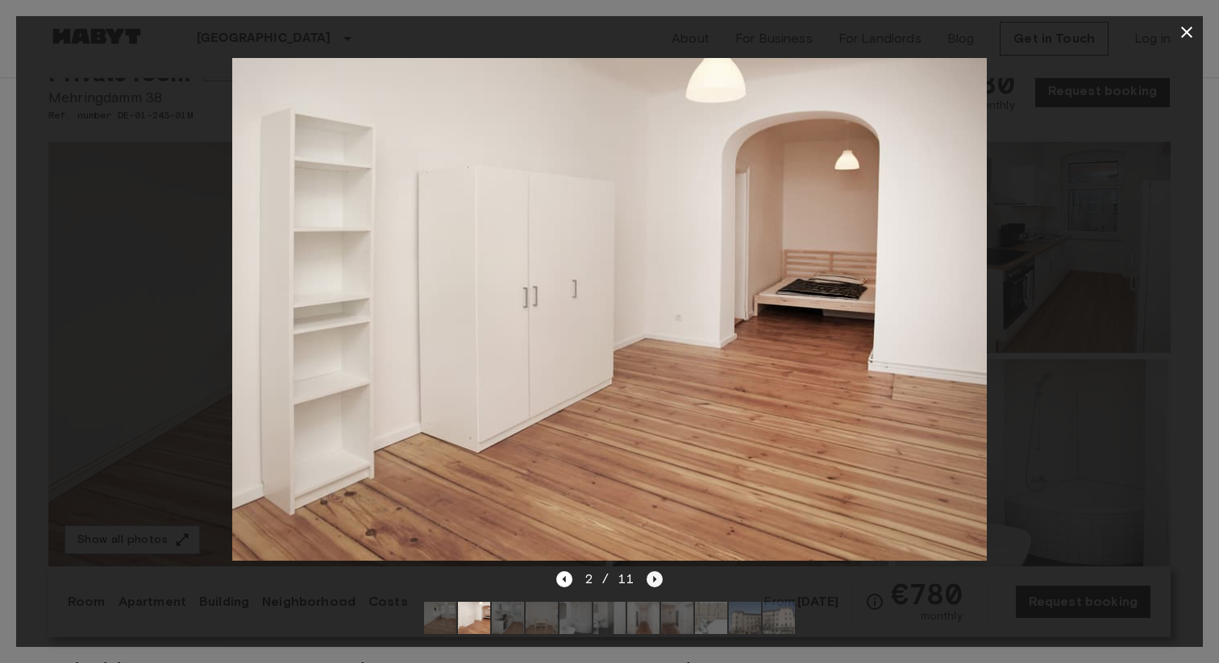
click at [661, 582] on icon "Next image" at bounding box center [654, 579] width 16 height 16
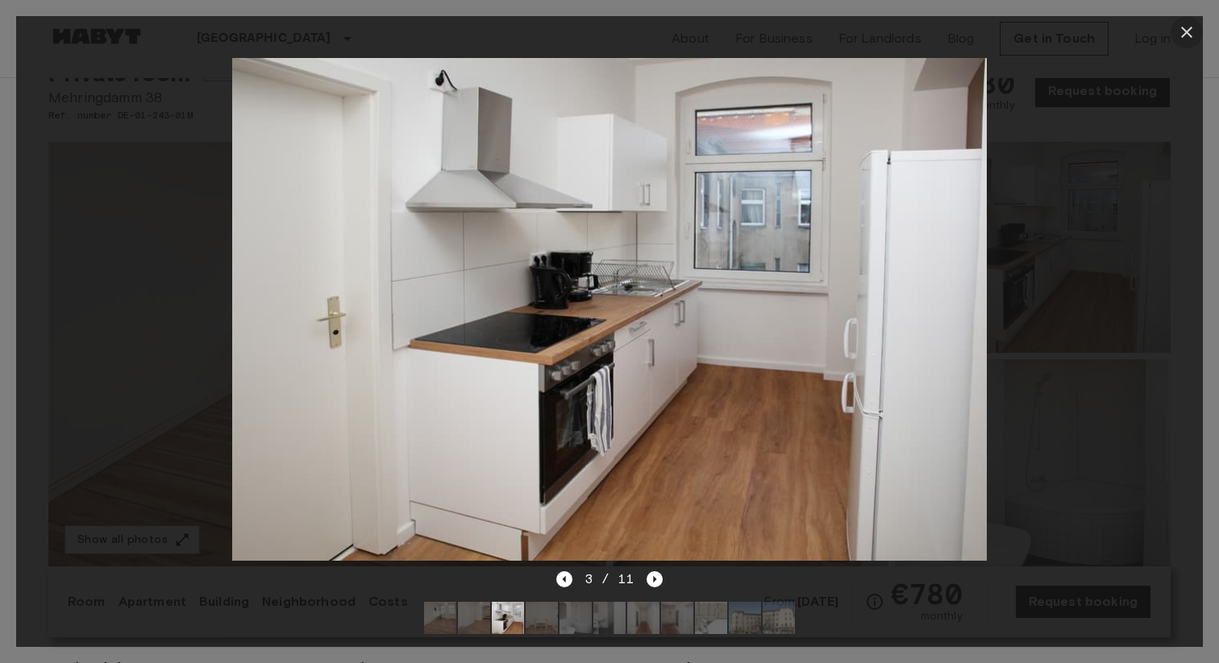
click at [1184, 27] on icon "button" at bounding box center [1186, 32] width 19 height 19
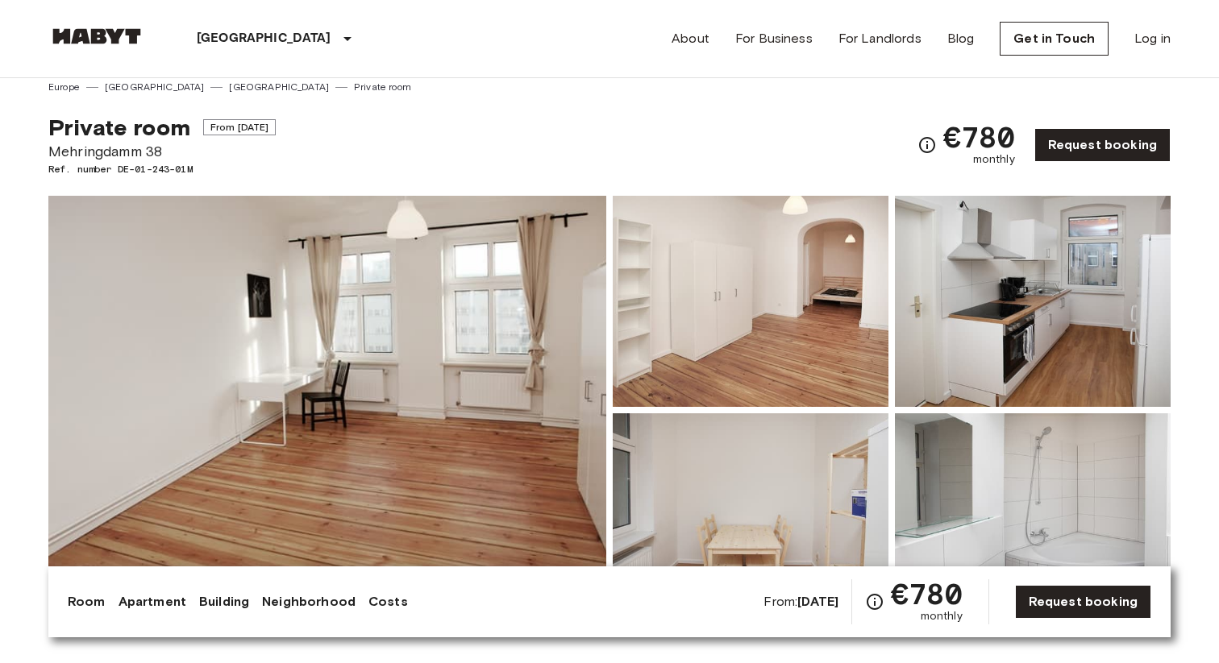
scroll to position [0, 0]
